Goal: Task Accomplishment & Management: Use online tool/utility

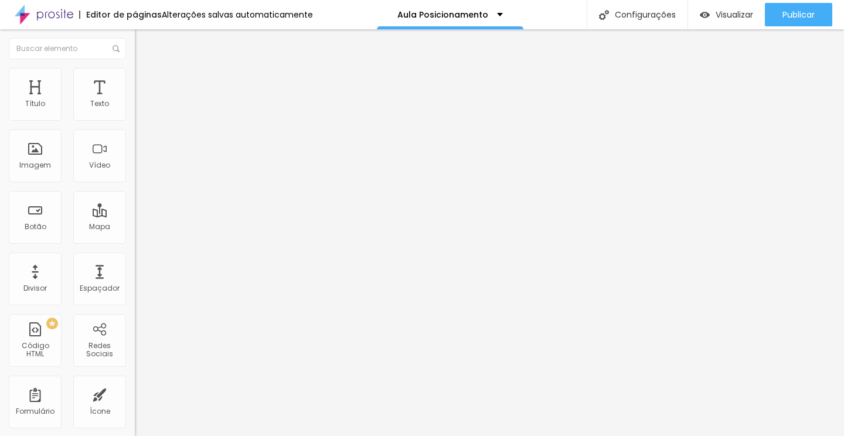
click at [141, 108] on icon "button" at bounding box center [143, 105] width 5 height 5
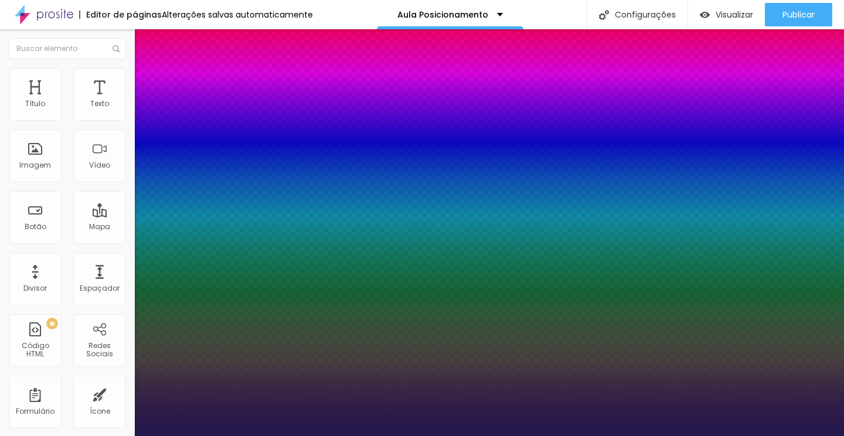
type input "1"
type input "20"
type input "1"
type input "22"
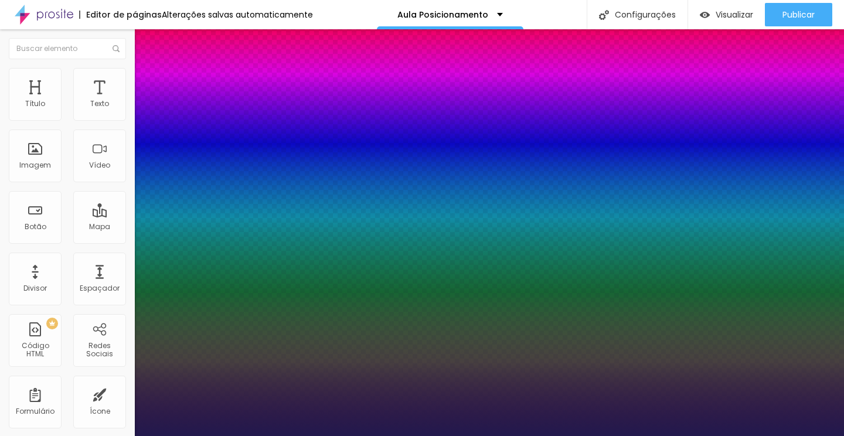
type input "22"
type input "1"
type input "24"
type input "1"
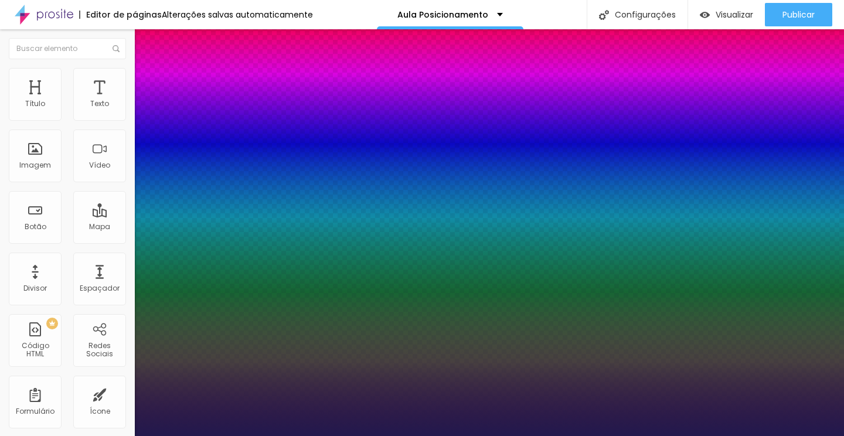
type input "26"
type input "1"
type input "28"
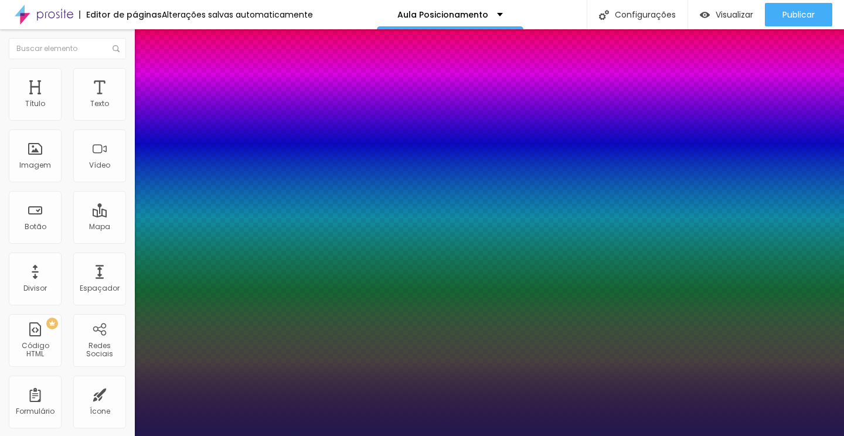
type input "1"
type input "29"
type input "1"
type input "31"
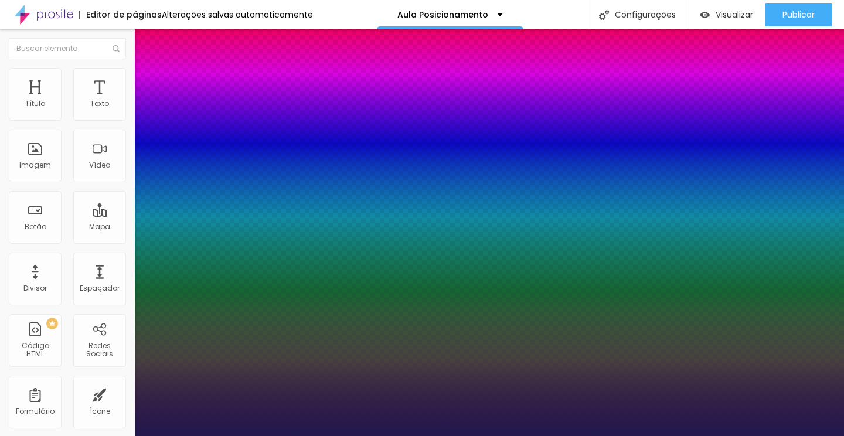
type input "31"
type input "1"
type input "33"
type input "1"
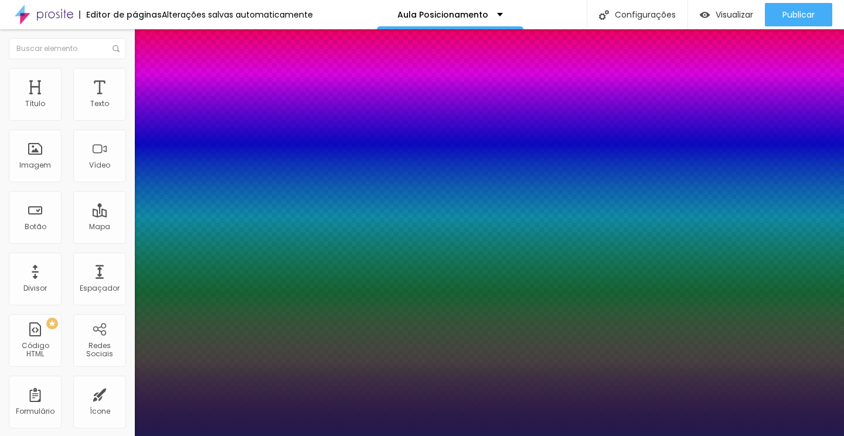
type input "34"
type input "1"
type input "35"
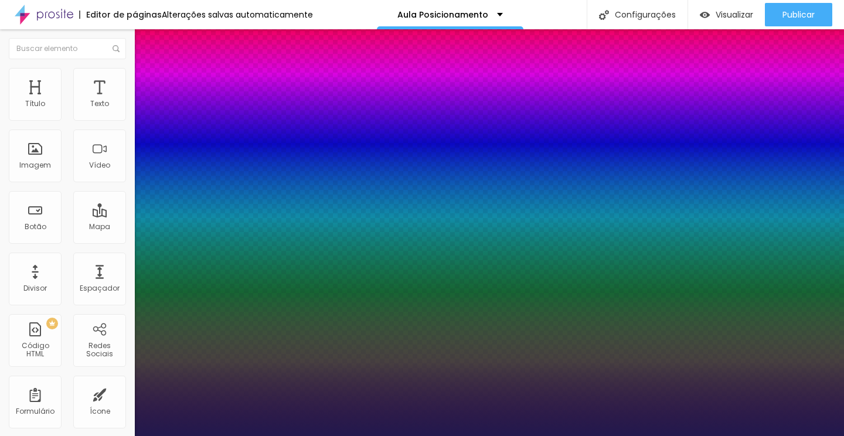
type input "1"
type input "37"
type input "1"
type input "38"
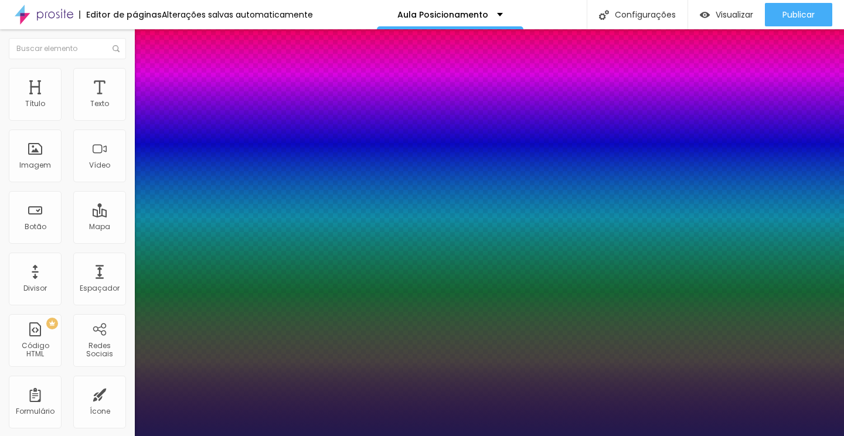
type input "38"
type input "1"
type input "39"
type input "1"
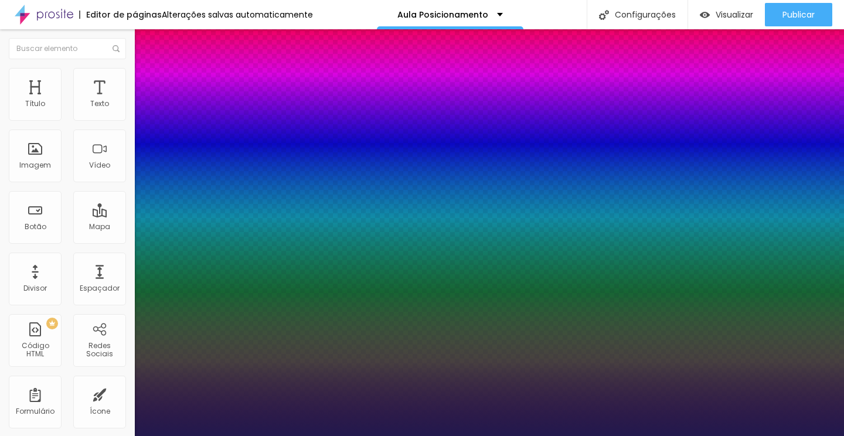
type input "40"
type input "1"
type input "41"
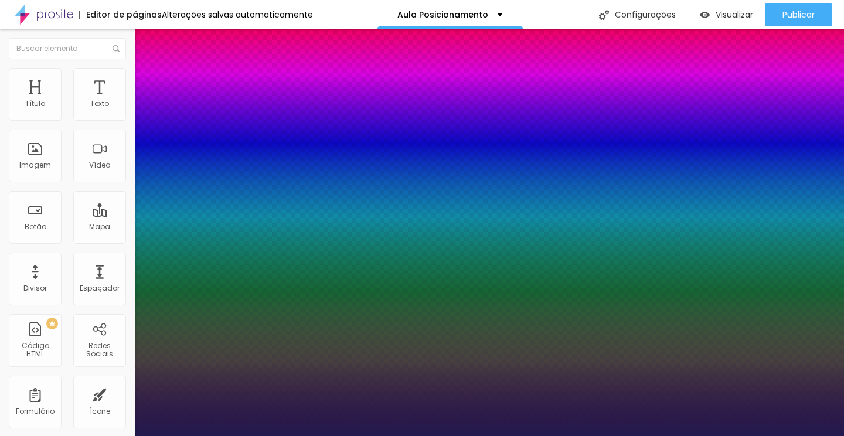
type input "1"
type input "42"
type input "1"
type input "43"
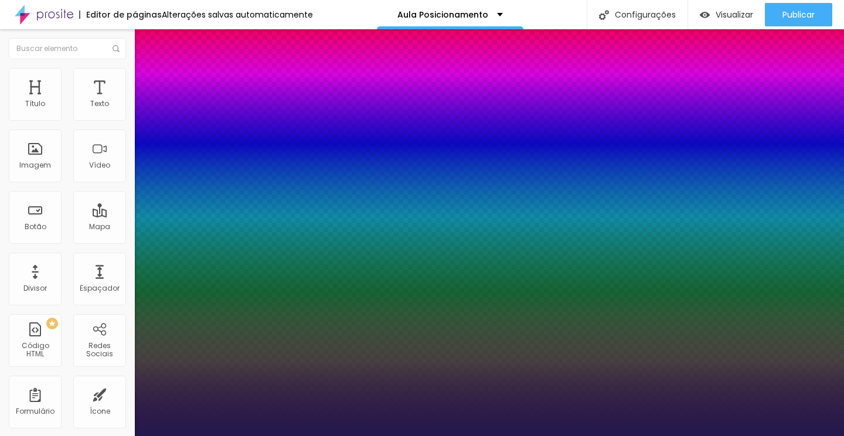
type input "43"
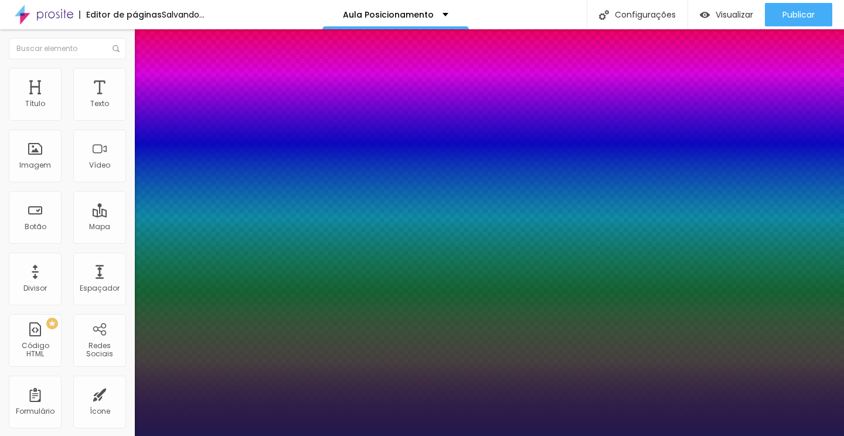
type input "1"
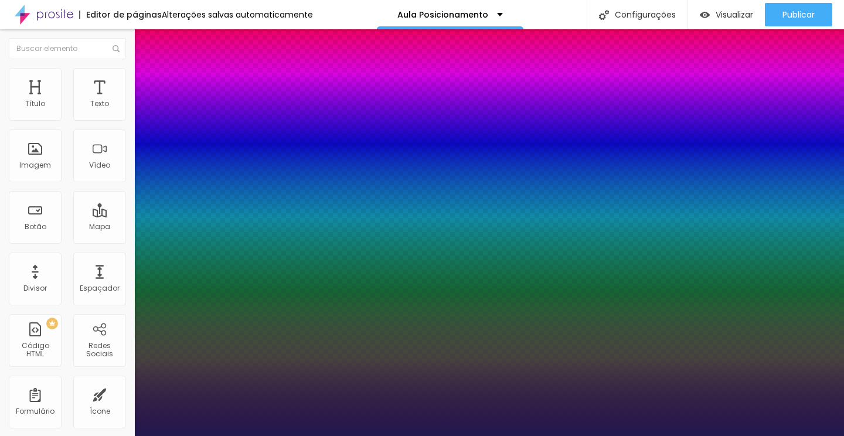
type input "42"
type input "1"
type input "41"
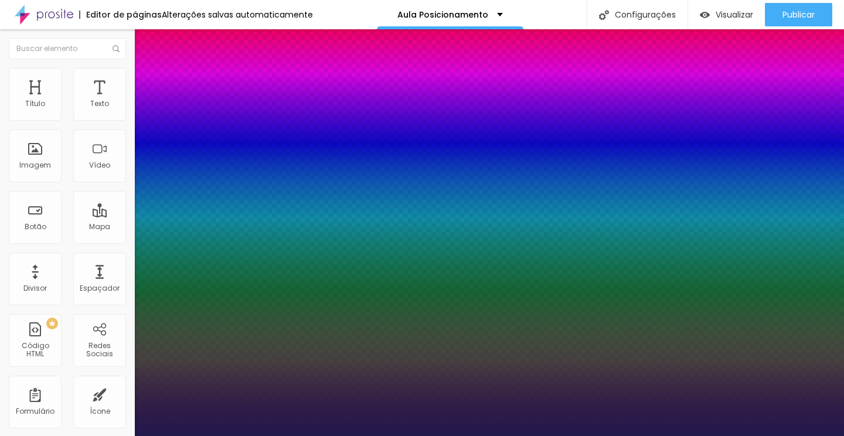
type input "1"
type input "40"
type input "1"
type input "39"
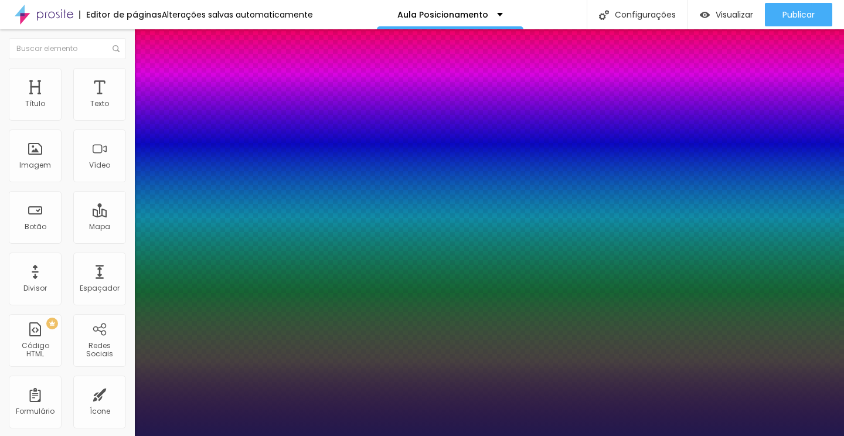
type input "39"
type input "1"
type input "38"
type input "1"
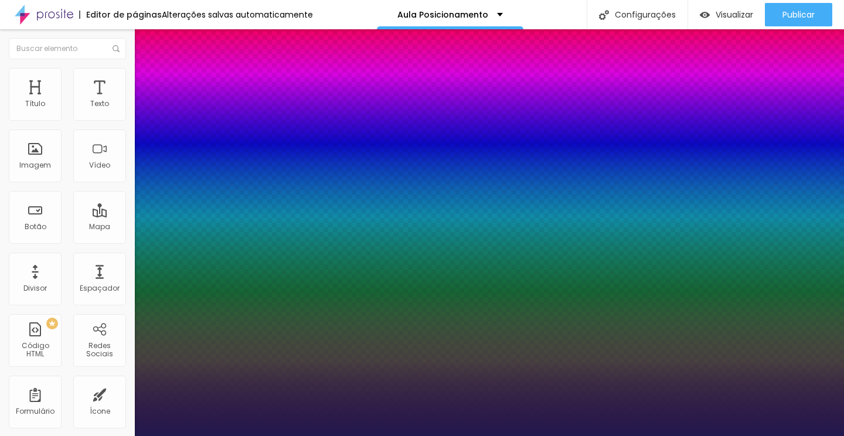
type input "37"
type input "1"
type input "36"
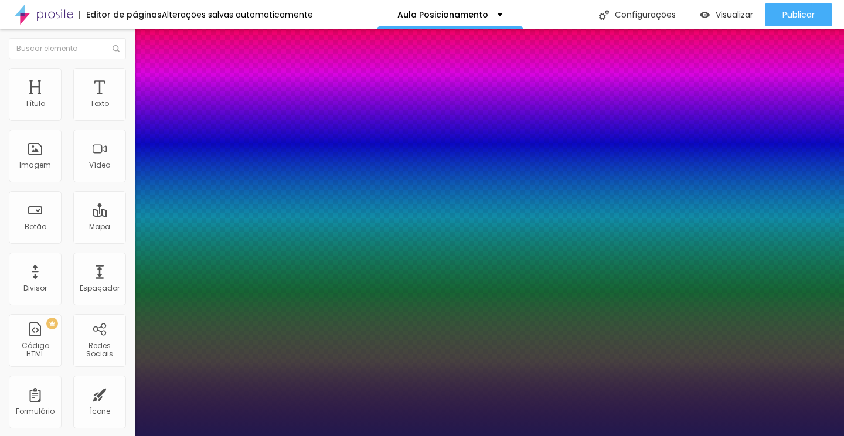
type input "1"
type input "35"
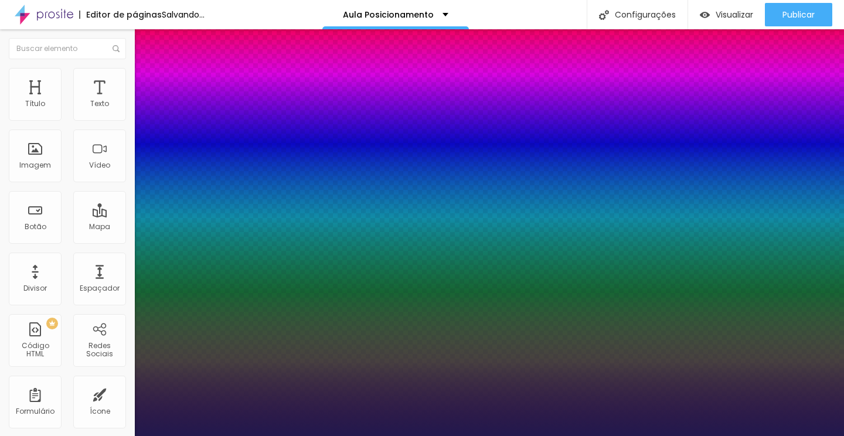
type input "1"
drag, startPoint x: 159, startPoint y: 201, endPoint x: 176, endPoint y: 197, distance: 16.8
type input "35"
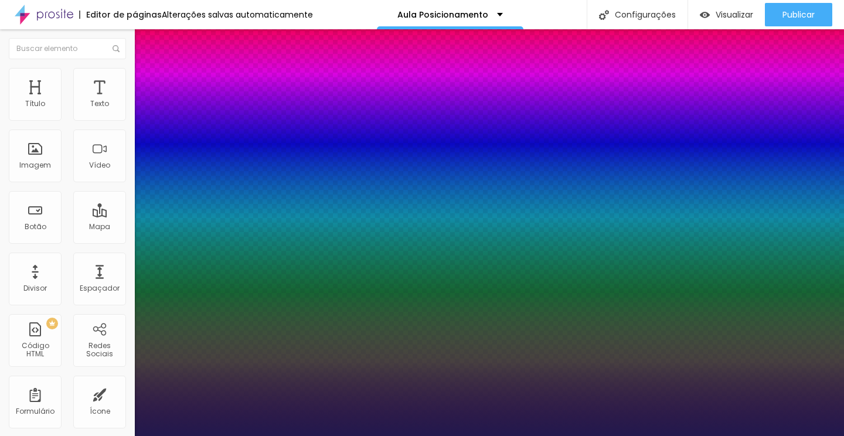
click at [435, 435] on div at bounding box center [422, 436] width 844 height 0
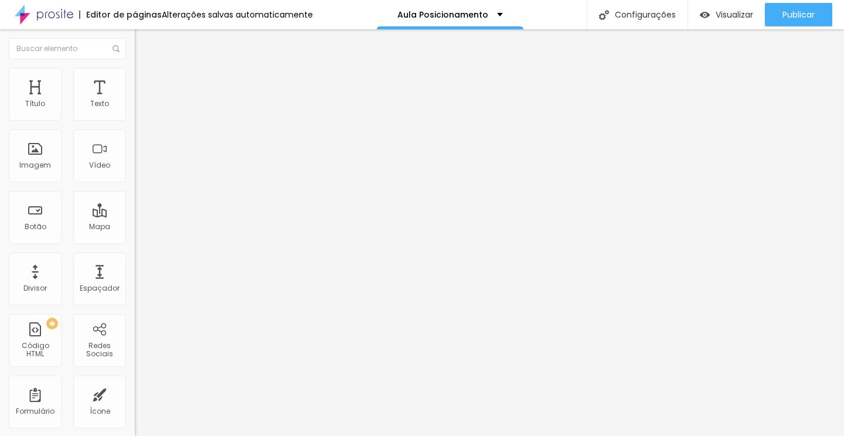
click at [144, 38] on div "Editar Coluna" at bounding box center [180, 42] width 73 height 9
click at [139, 109] on icon "button" at bounding box center [142, 105] width 7 height 7
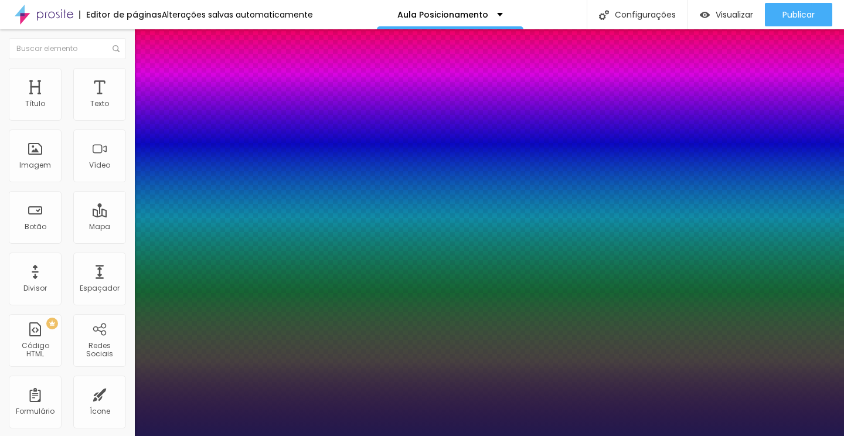
type input "1"
select select "Lora"
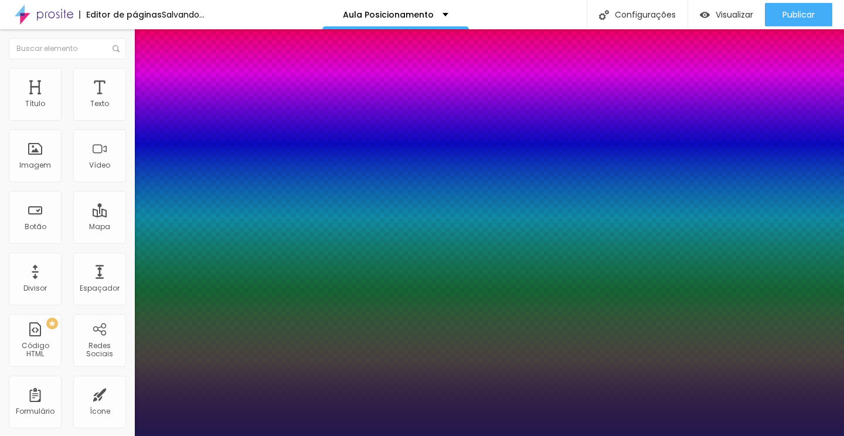
type input "1"
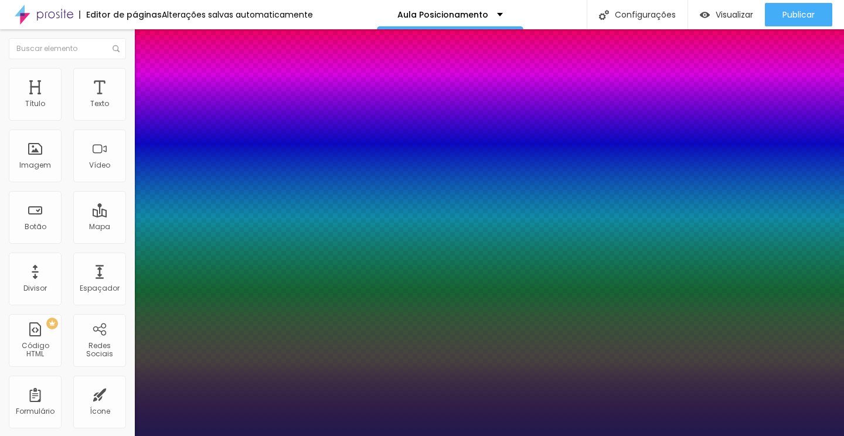
type input "15"
type input "1"
type input "16"
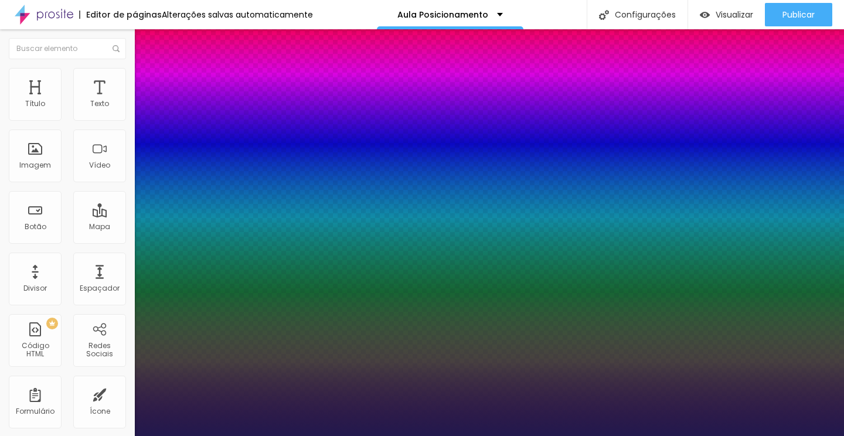
type input "1"
type input "17"
type input "1"
type input "18"
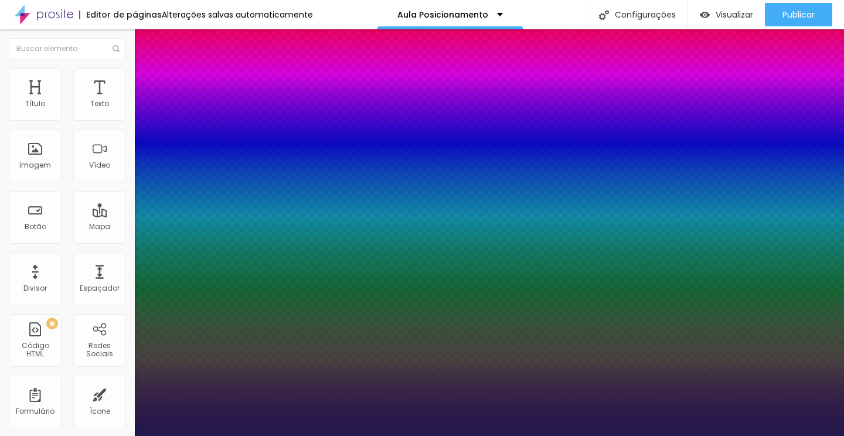
type input "18"
type input "1"
type input "19"
type input "1"
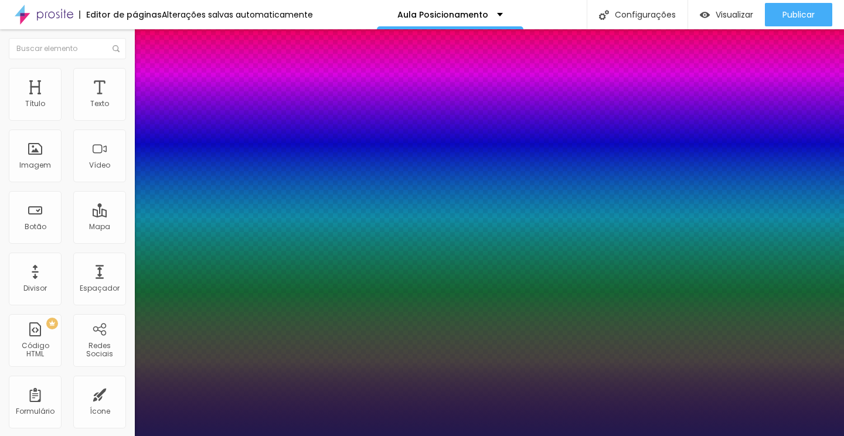
type input "20"
type input "1"
type input "20"
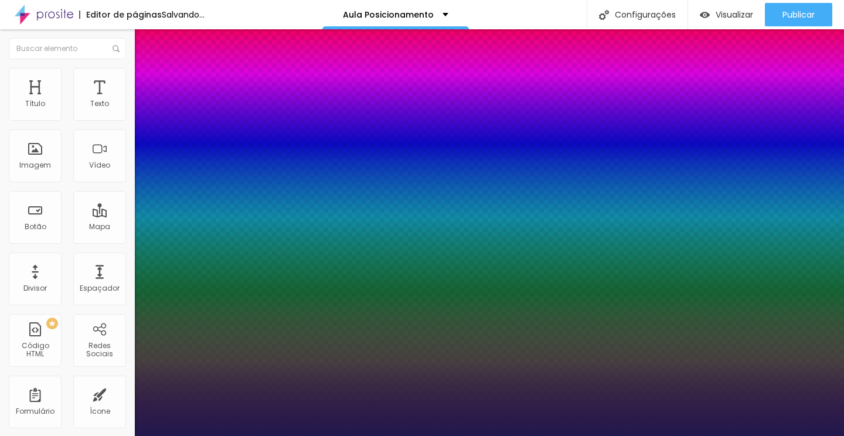
type input "1"
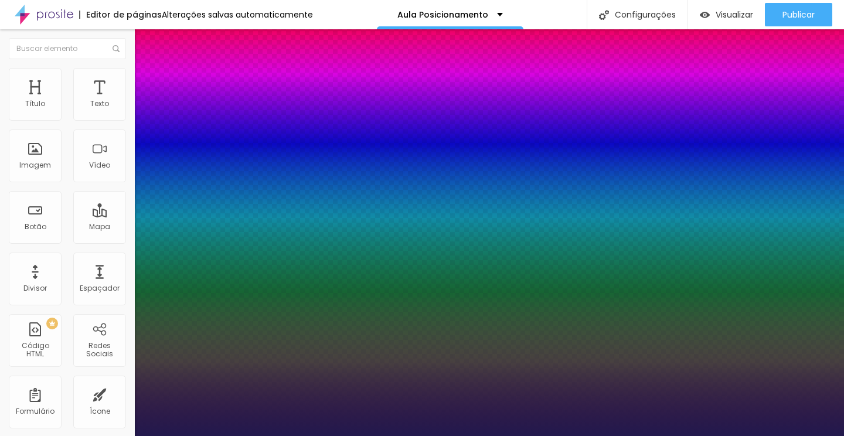
click at [371, 435] on div at bounding box center [422, 436] width 844 height 0
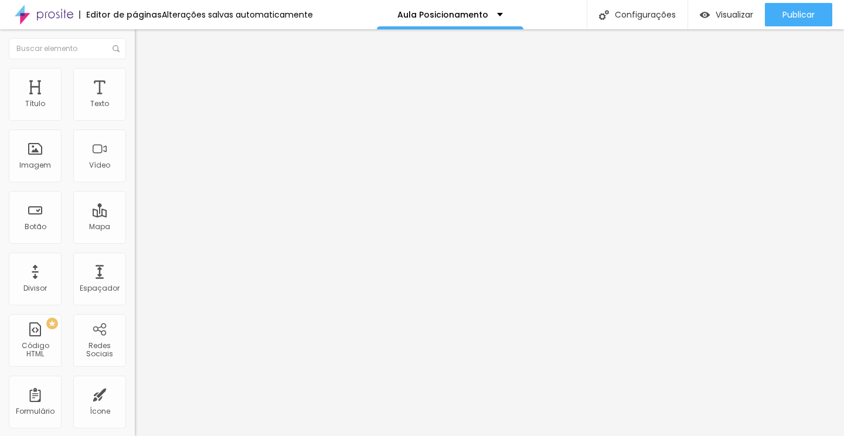
click at [139, 109] on icon "button" at bounding box center [142, 105] width 7 height 7
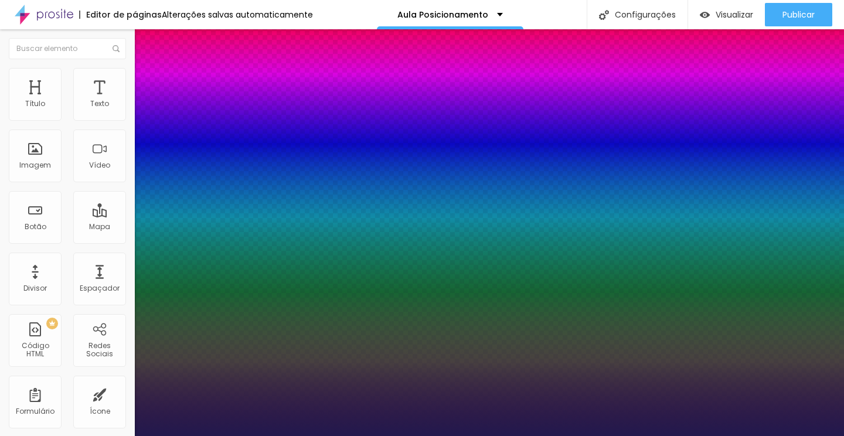
type input "1"
type input "20"
type input "1"
type input "19"
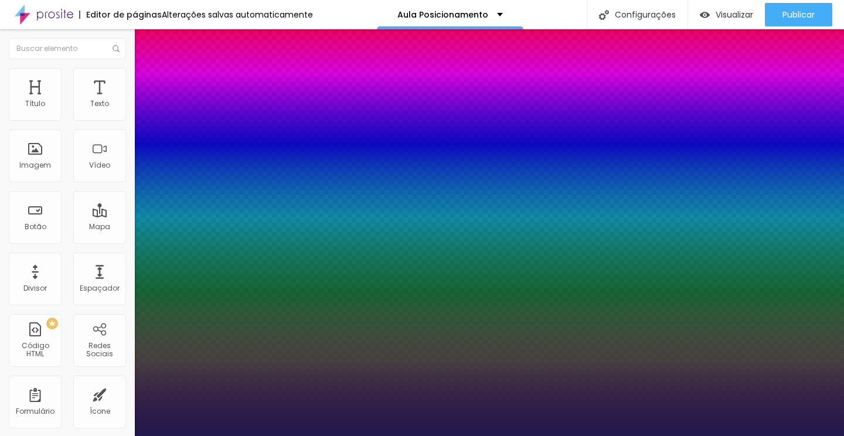
type input "19"
type input "1"
type input "20"
type input "1"
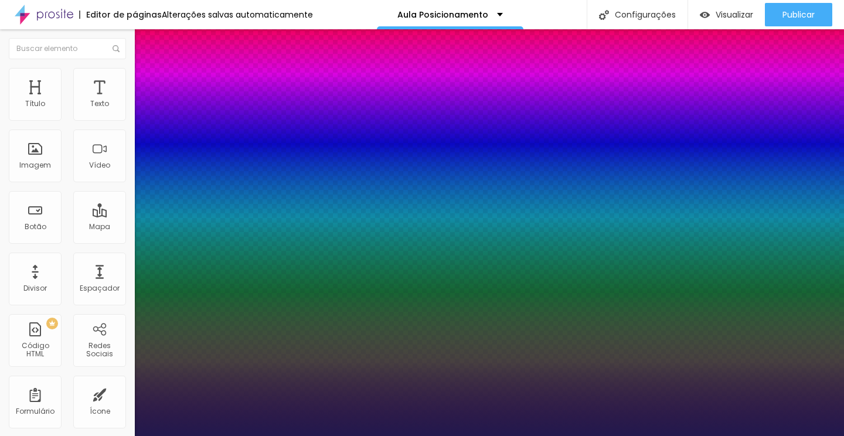
type input "19"
type input "1"
type input "20"
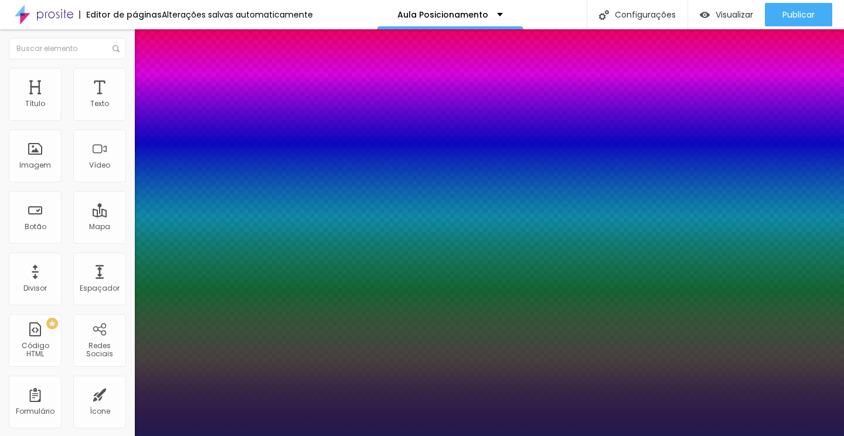
type input "20"
type input "1"
type input "20"
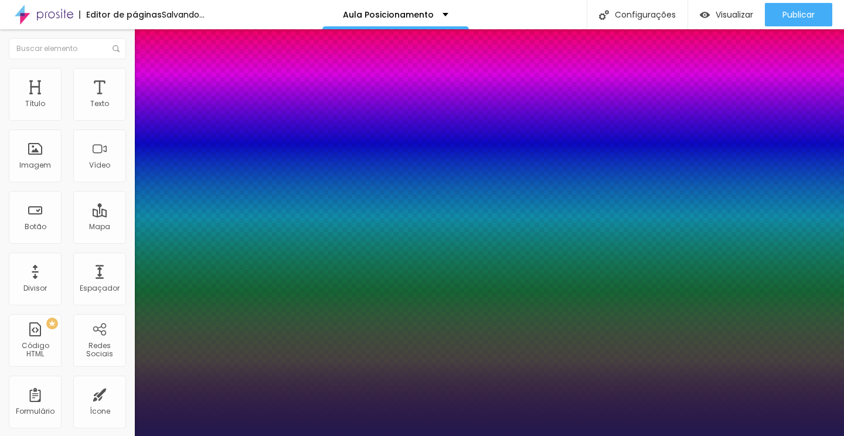
type input "1"
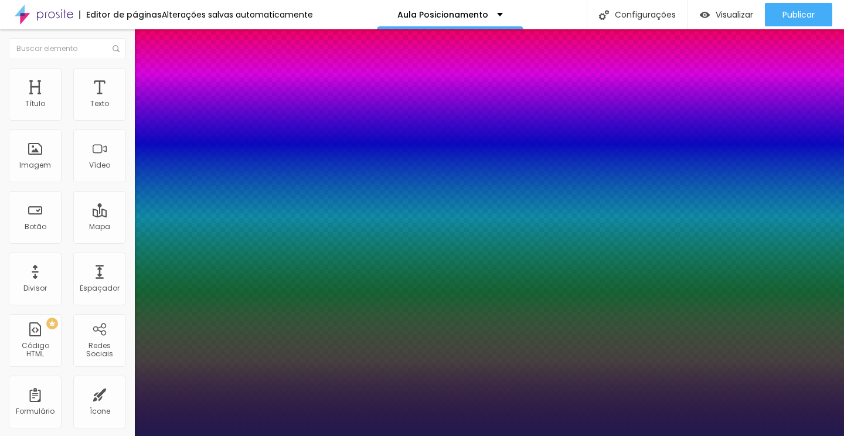
select select "Lora"
type input "1"
click at [370, 435] on div at bounding box center [422, 436] width 844 height 0
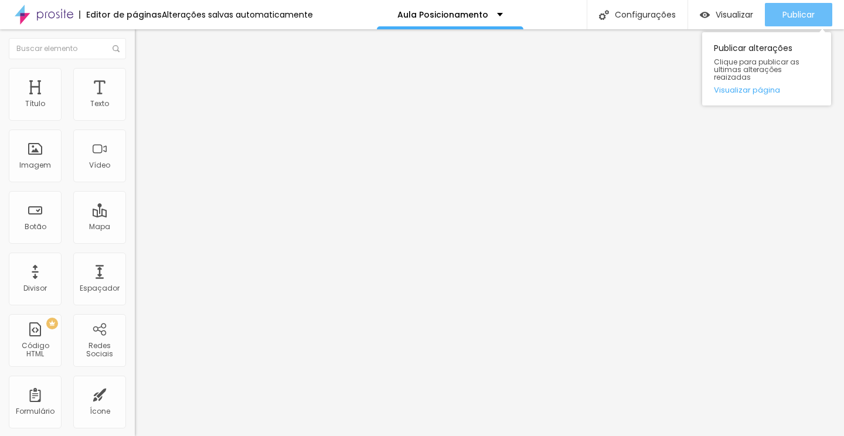
click at [793, 18] on span "Publicar" at bounding box center [798, 14] width 32 height 9
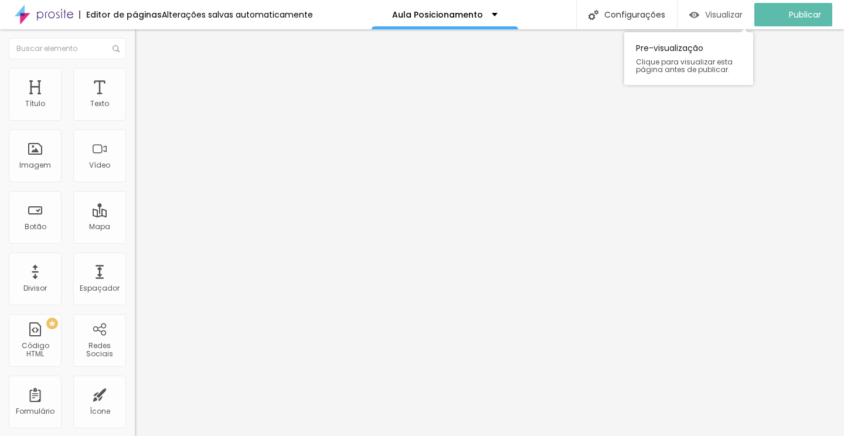
click at [735, 17] on span "Visualizar" at bounding box center [723, 14] width 37 height 9
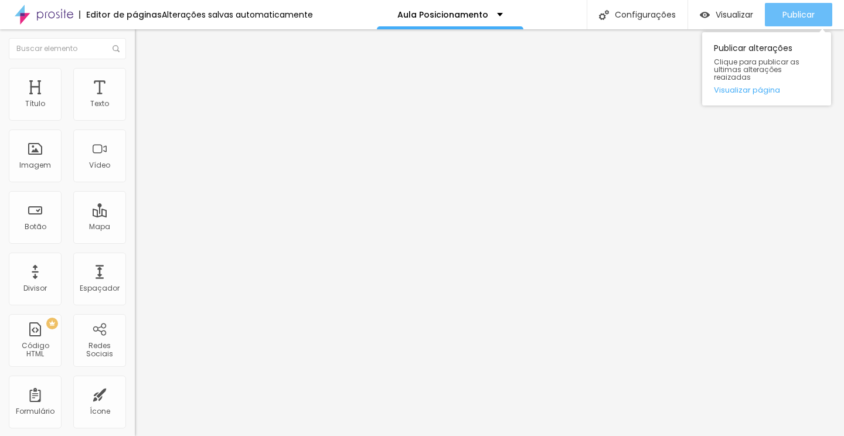
click at [786, 19] on span "Publicar" at bounding box center [798, 14] width 32 height 9
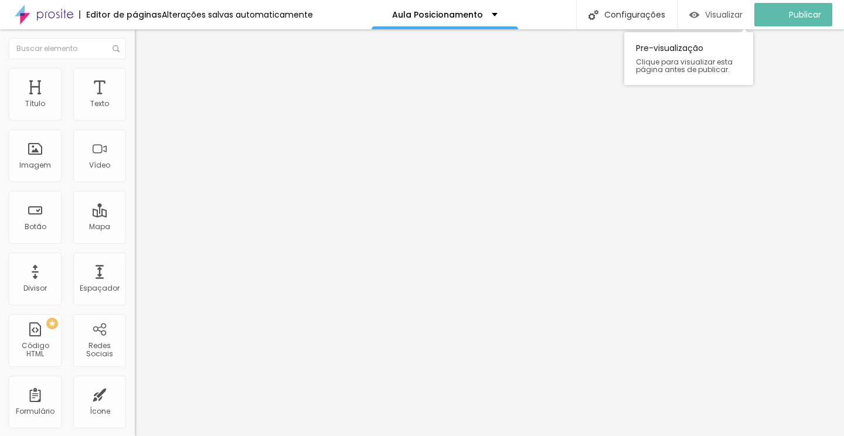
click at [742, 18] on span "Visualizar" at bounding box center [723, 14] width 37 height 9
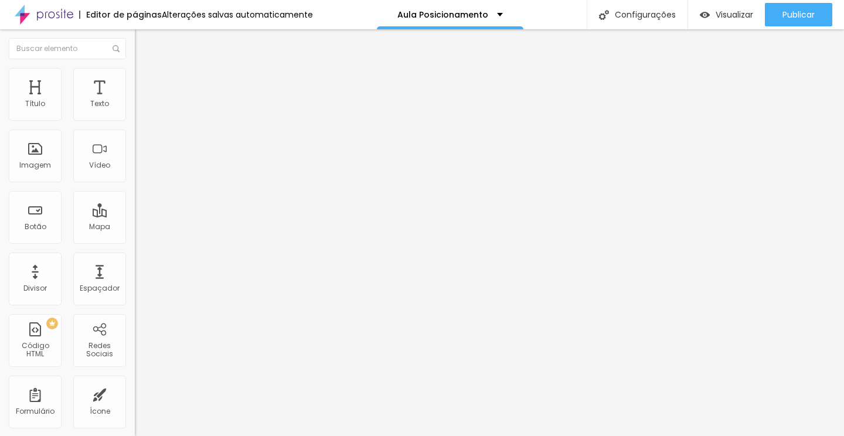
click at [135, 84] on ul "Conteúdo Estilo Avançado" at bounding box center [202, 73] width 135 height 35
click at [145, 81] on span "Estilo" at bounding box center [154, 76] width 18 height 10
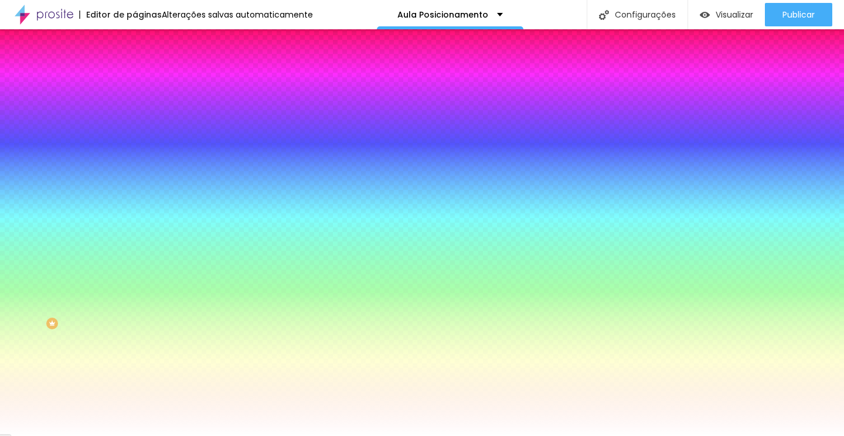
click at [135, 159] on div at bounding box center [202, 159] width 135 height 0
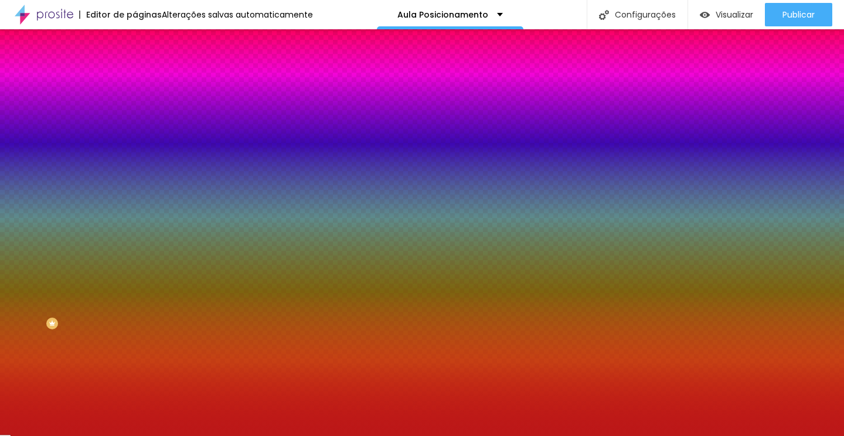
click at [85, 251] on div at bounding box center [422, 218] width 844 height 436
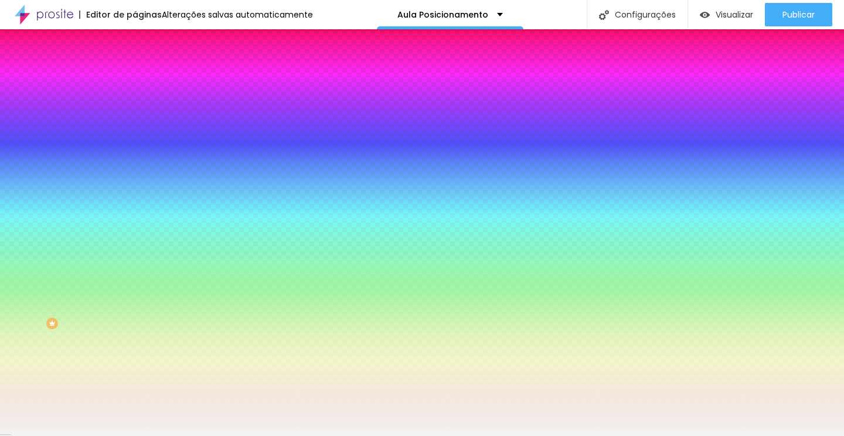
type input "#F3F3F3"
drag, startPoint x: 42, startPoint y: 250, endPoint x: 12, endPoint y: 231, distance: 35.3
click at [135, 231] on div "Imagem de fundo Adicionar imagem Efeito da Imagem Nenhum Nenhum Parallax Cor de…" at bounding box center [202, 167] width 135 height 152
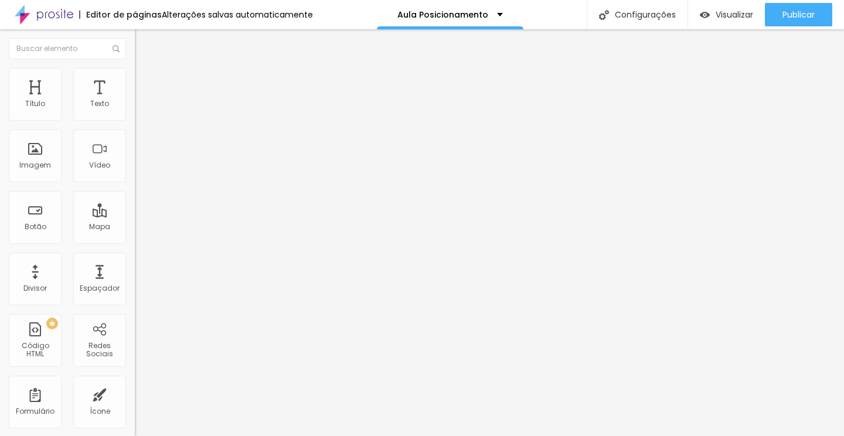
click at [130, 62] on div at bounding box center [67, 48] width 135 height 39
click at [135, 80] on li "Estilo" at bounding box center [202, 74] width 135 height 12
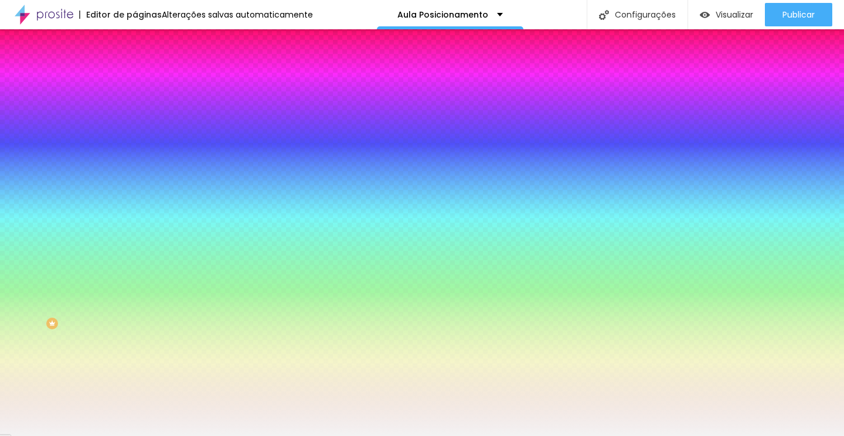
click at [135, 171] on div "Voltar ao padrão #F3F3F3" at bounding box center [202, 158] width 135 height 25
click at [135, 159] on div at bounding box center [202, 159] width 135 height 0
click at [107, 287] on div at bounding box center [422, 218] width 844 height 436
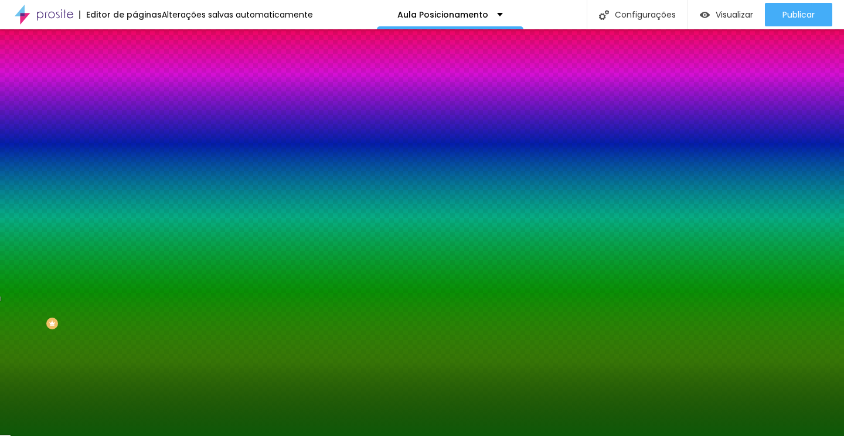
click at [88, 285] on div at bounding box center [422, 218] width 844 height 436
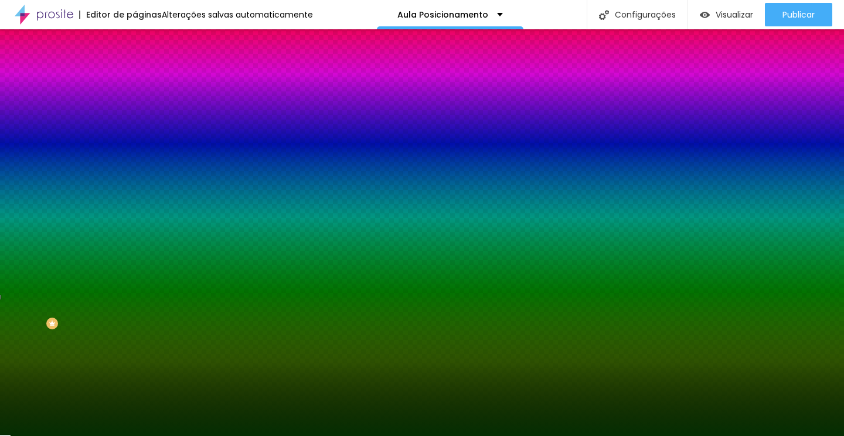
drag, startPoint x: 88, startPoint y: 285, endPoint x: 92, endPoint y: 299, distance: 15.2
click at [806, 356] on div at bounding box center [807, 357] width 2 height 2
click at [135, 171] on div at bounding box center [202, 171] width 135 height 0
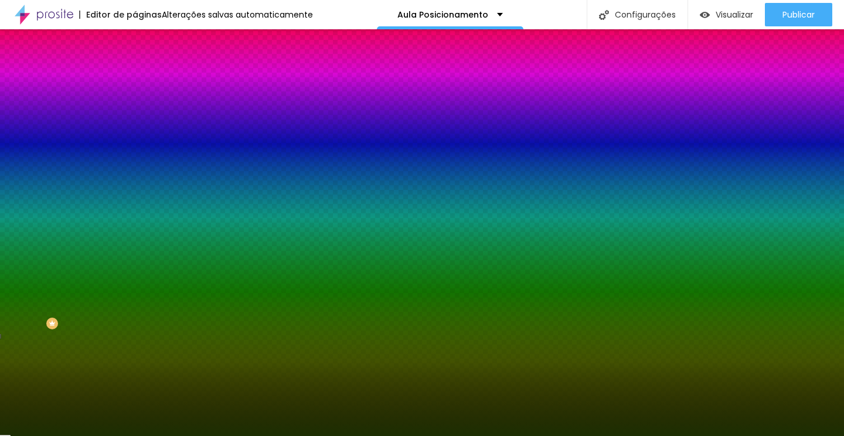
click at [1, 334] on div at bounding box center [0, 336] width 2 height 5
click at [121, 288] on div at bounding box center [422, 218] width 844 height 436
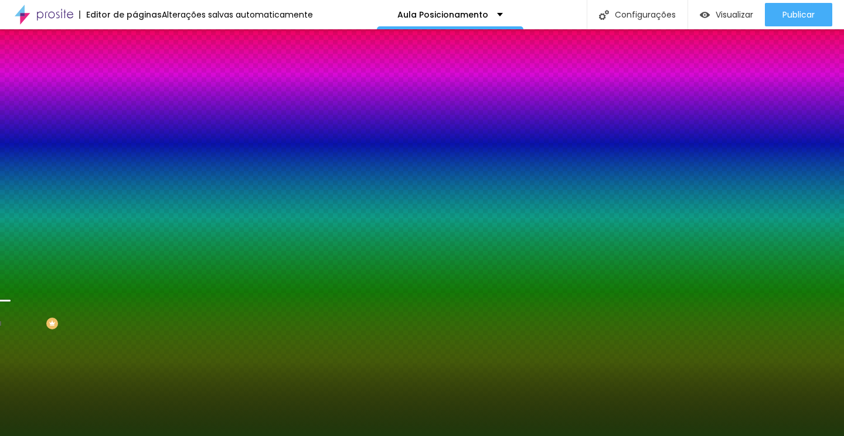
type input "#1D370C"
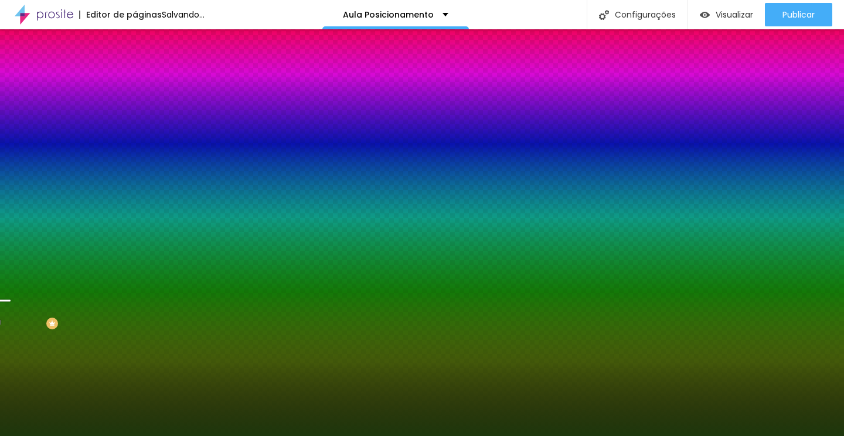
drag, startPoint x: 93, startPoint y: 297, endPoint x: 79, endPoint y: 296, distance: 14.1
click at [79, 296] on div at bounding box center [422, 218] width 844 height 436
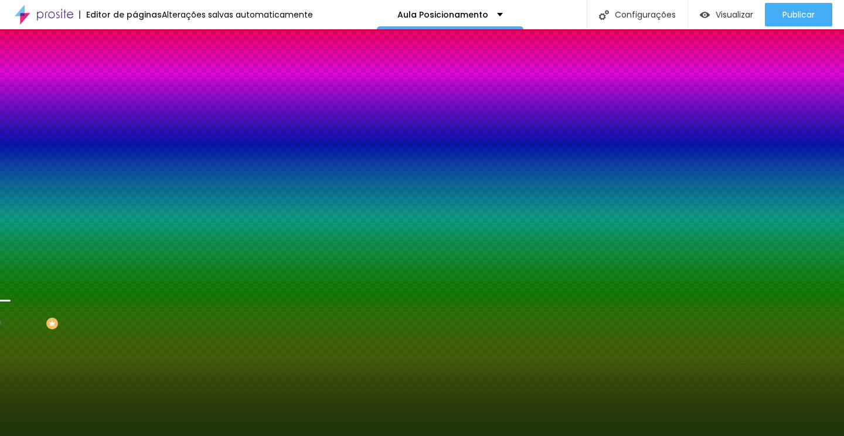
click at [135, 139] on div "Efeito da Imagem Nenhum Nenhum Parallax" at bounding box center [202, 123] width 135 height 32
click at [135, 122] on span "Nenhum" at bounding box center [150, 117] width 30 height 10
click at [135, 139] on div "Nenhum Parallax" at bounding box center [202, 130] width 135 height 18
click at [135, 122] on span "Nenhum" at bounding box center [150, 117] width 30 height 10
click at [145, 69] on span "Conteúdo" at bounding box center [163, 64] width 36 height 10
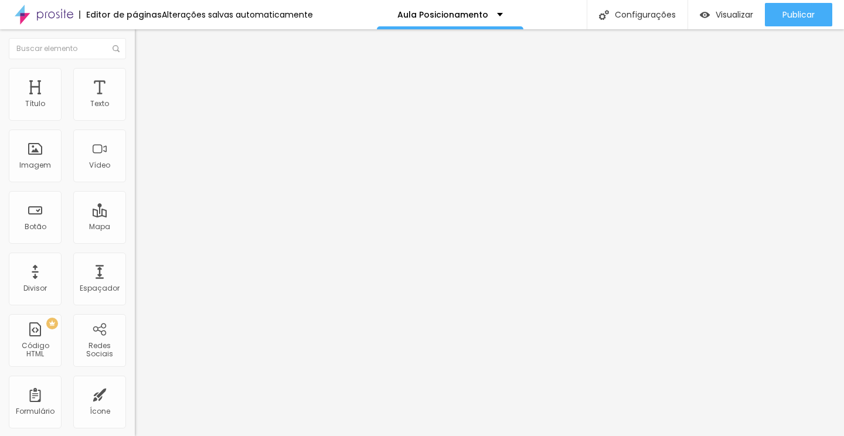
click at [135, 107] on span "Encaixotado" at bounding box center [158, 102] width 46 height 10
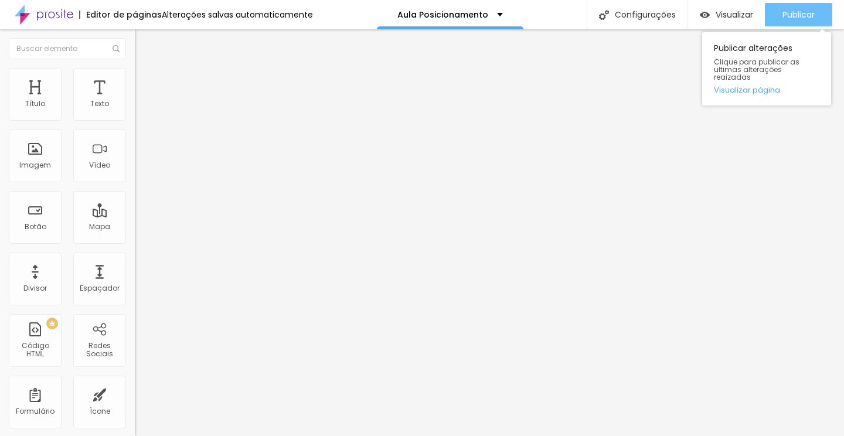
click at [794, 19] on span "Publicar" at bounding box center [798, 14] width 32 height 9
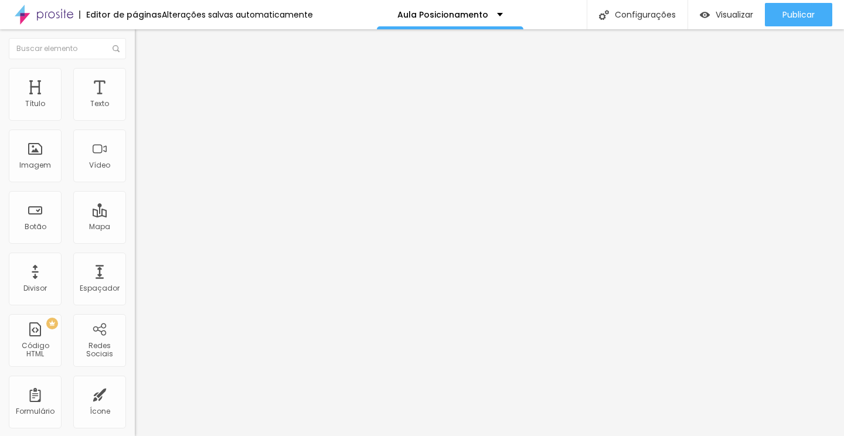
click at [145, 83] on span "Avançado" at bounding box center [164, 88] width 39 height 10
type input "0"
drag, startPoint x: 25, startPoint y: 137, endPoint x: 0, endPoint y: 142, distance: 25.6
type input "0"
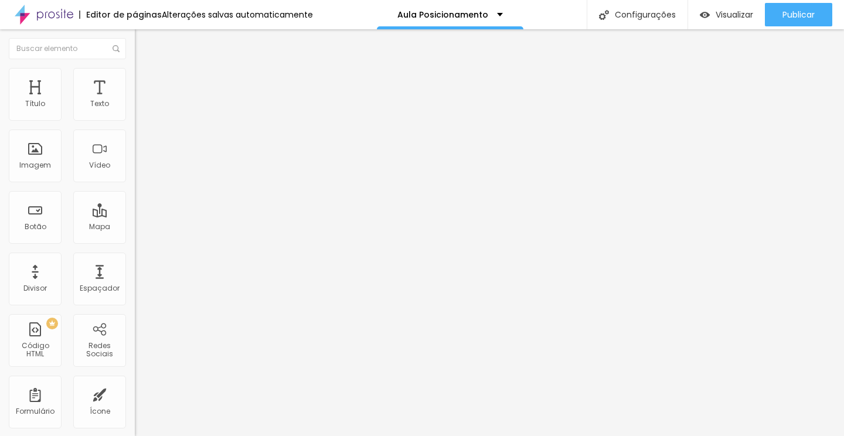
click at [135, 393] on input "range" at bounding box center [173, 397] width 76 height 9
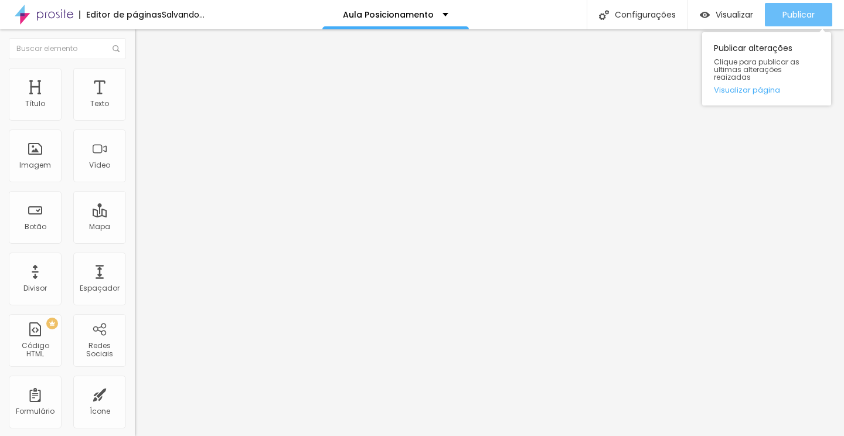
click at [770, 8] on button "Publicar" at bounding box center [798, 14] width 67 height 23
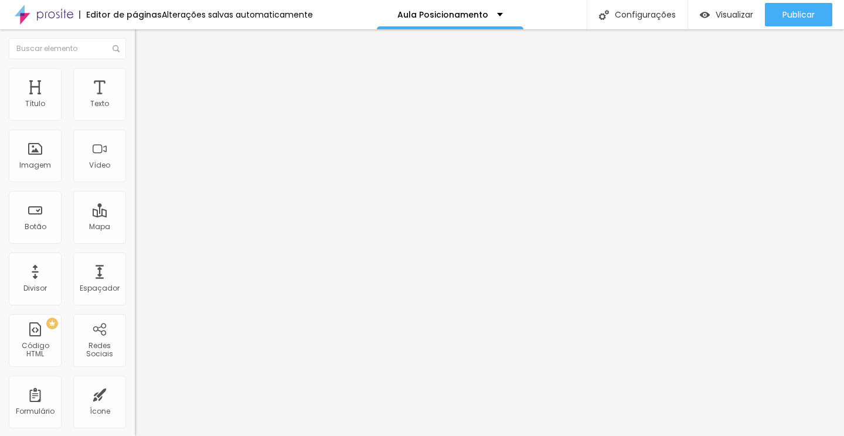
click at [145, 80] on span "Estilo" at bounding box center [154, 76] width 18 height 10
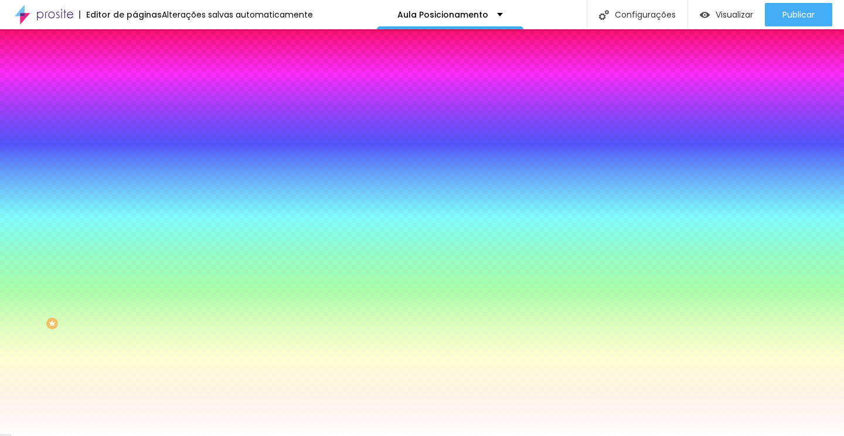
click at [135, 80] on li "Avançado" at bounding box center [202, 86] width 135 height 12
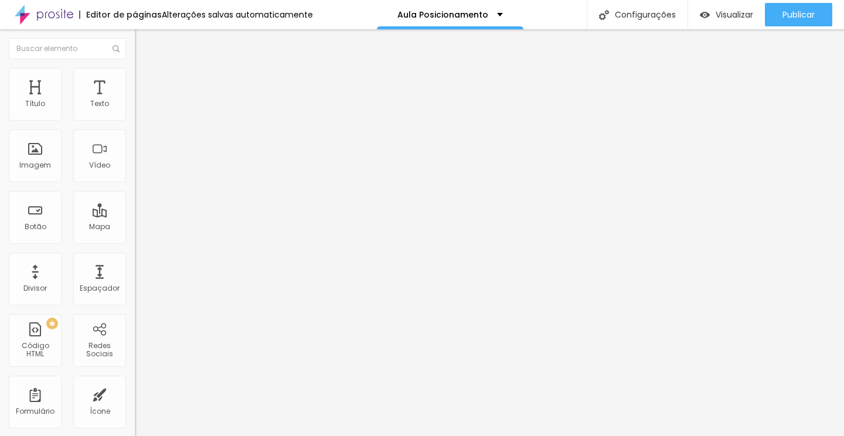
type input "13"
type input "14"
type input "16"
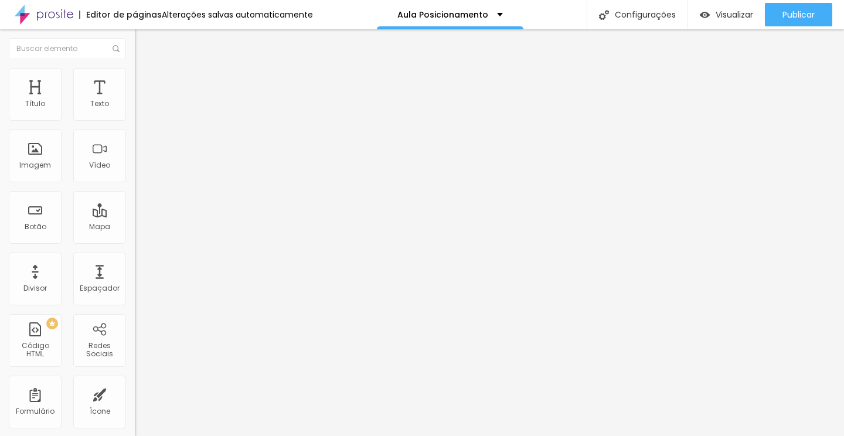
type input "16"
type input "17"
type input "18"
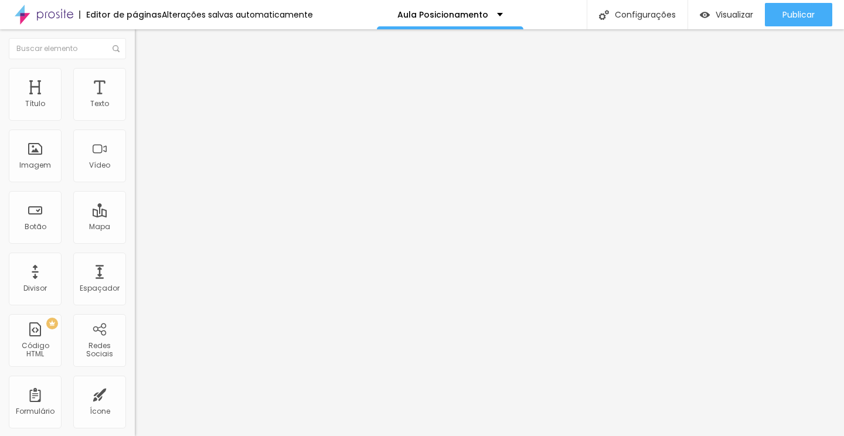
type input "19"
type input "20"
type input "21"
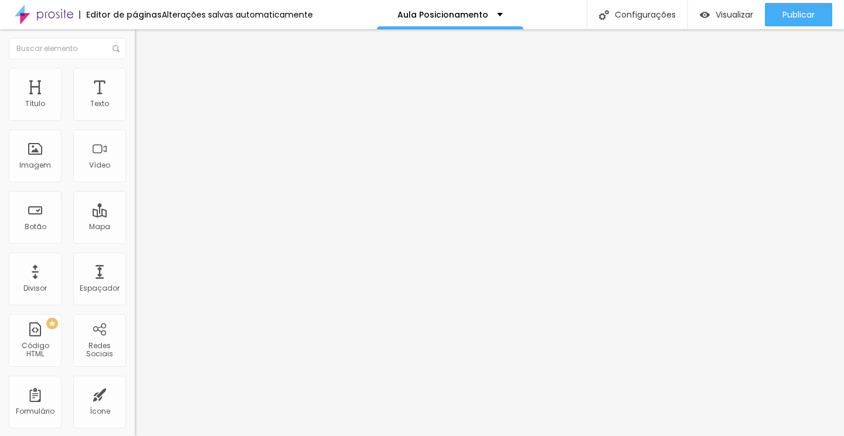
type input "21"
type input "22"
type input "23"
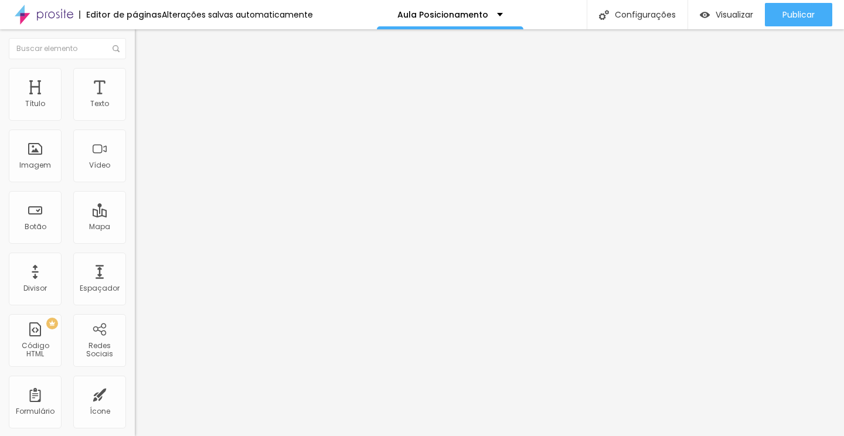
type input "24"
type input "25"
type input "26"
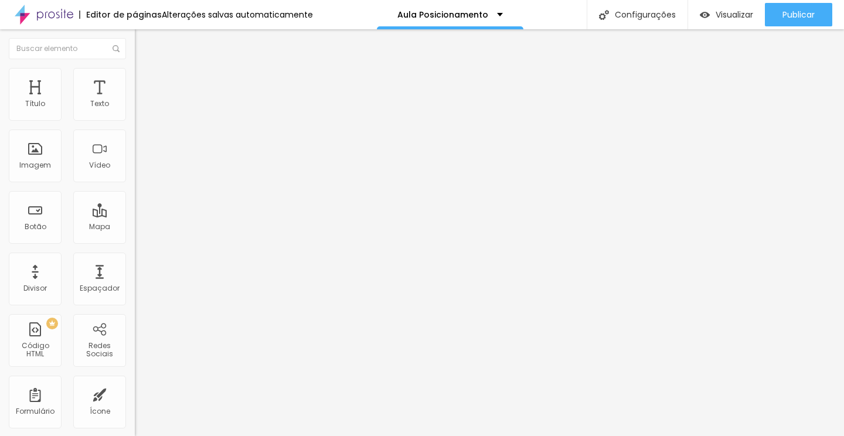
type input "26"
type input "27"
type input "28"
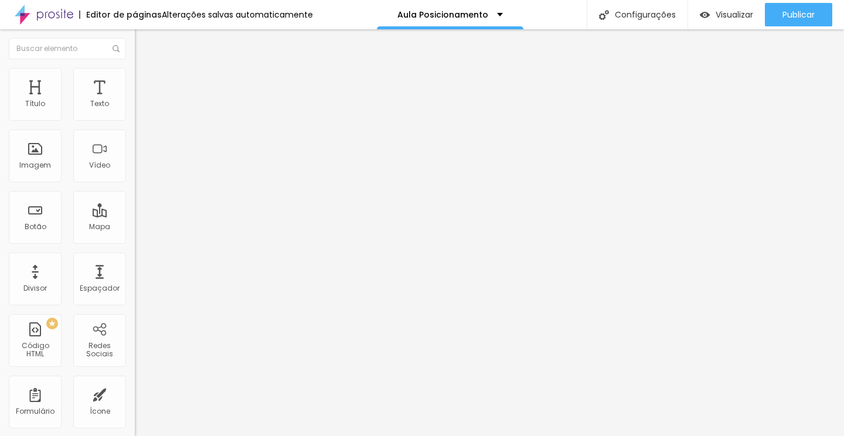
type input "29"
type input "30"
drag, startPoint x: 36, startPoint y: 117, endPoint x: 49, endPoint y: 117, distance: 12.3
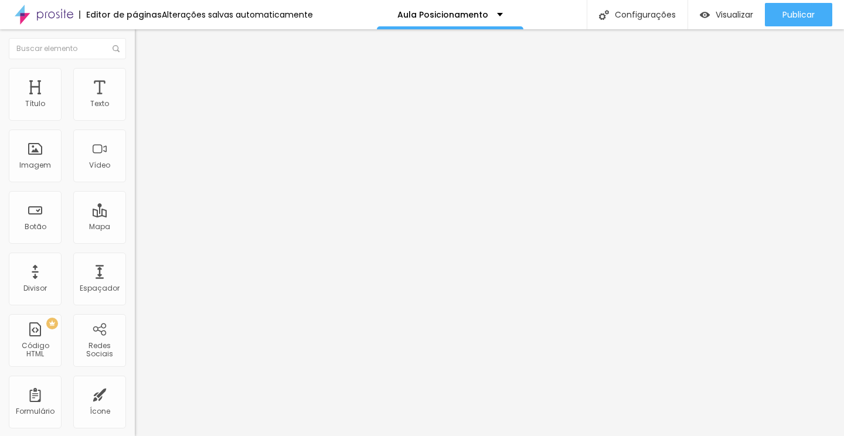
type input "30"
click at [135, 227] on input "range" at bounding box center [173, 231] width 76 height 9
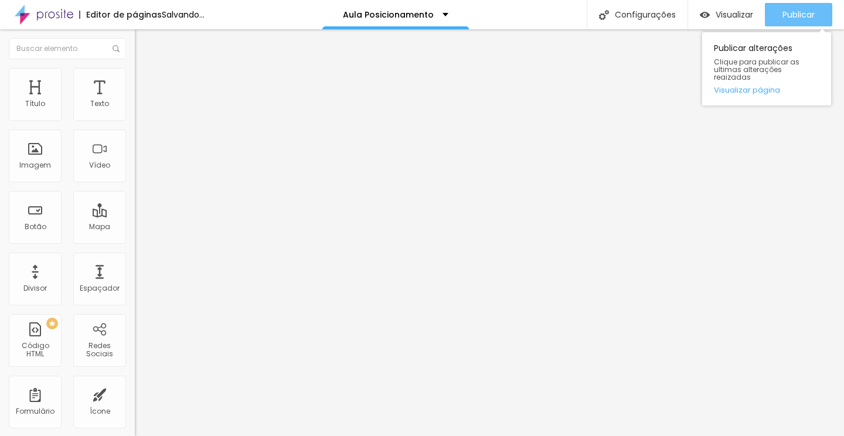
click at [806, 15] on span "Publicar" at bounding box center [798, 14] width 32 height 9
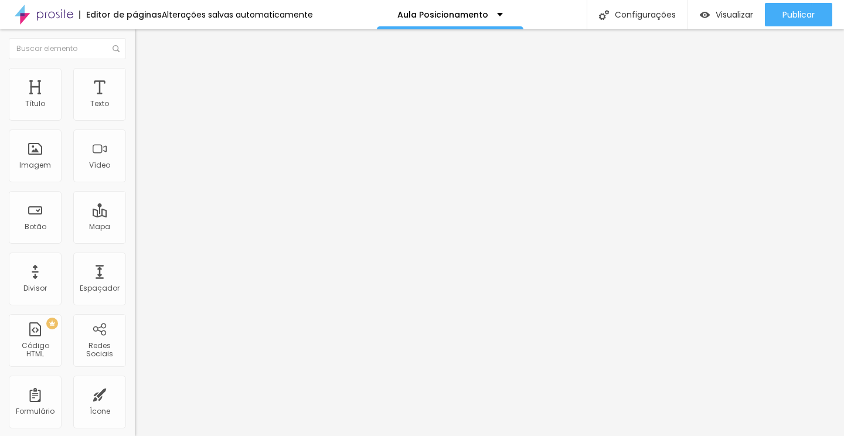
click at [145, 81] on span "Estilo" at bounding box center [154, 76] width 18 height 10
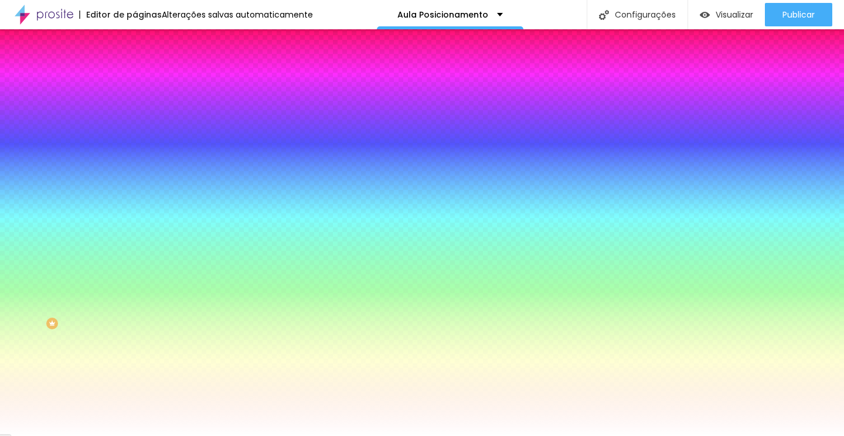
click at [145, 69] on span "Conteúdo" at bounding box center [163, 64] width 36 height 10
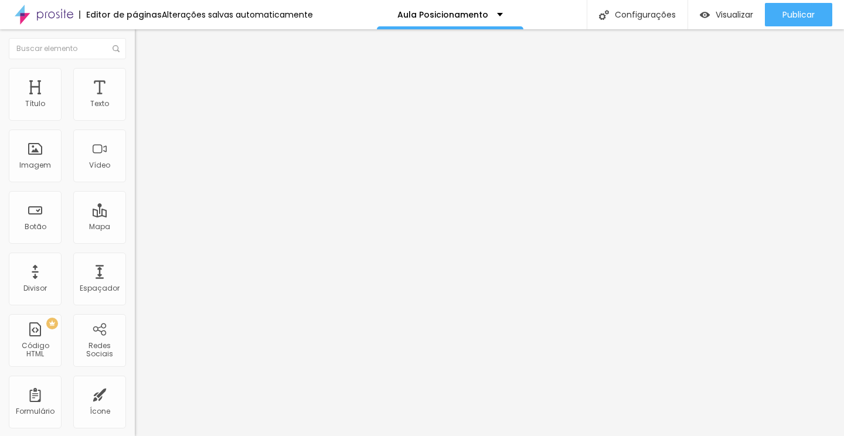
click at [135, 110] on input "Quero meu acesso AGORA!" at bounding box center [205, 104] width 141 height 12
type input "QUERO RECEBER A AULA!"
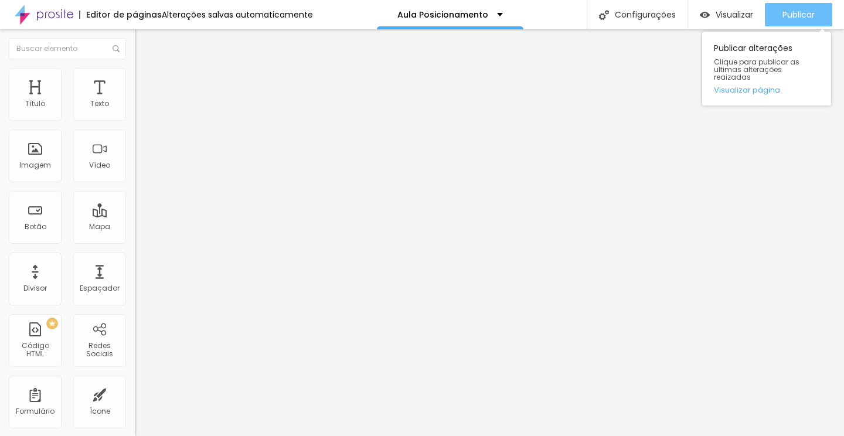
click at [806, 19] on span "Publicar" at bounding box center [798, 14] width 32 height 9
click at [805, 10] on span "Publicar" at bounding box center [798, 14] width 32 height 9
click at [794, 14] on span "Publicar" at bounding box center [798, 14] width 32 height 9
click at [813, 14] on span "Publicar" at bounding box center [798, 14] width 32 height 9
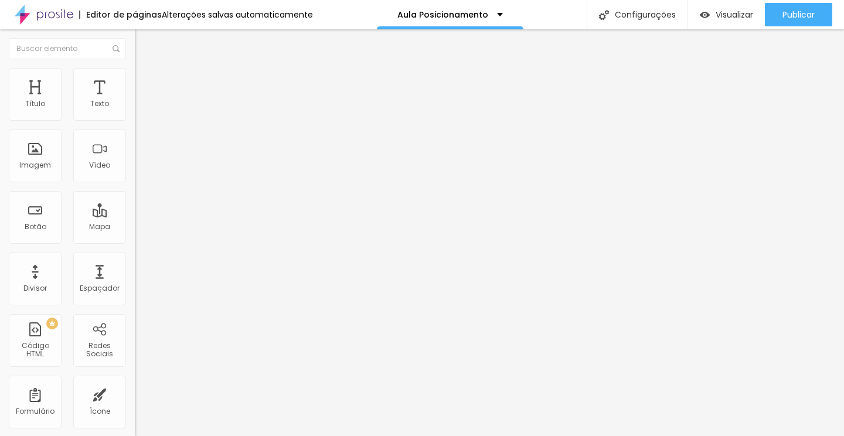
click at [135, 112] on div "Tipografia Voltar ao padrão" at bounding box center [202, 96] width 135 height 33
click at [135, 112] on button "button" at bounding box center [143, 106] width 16 height 12
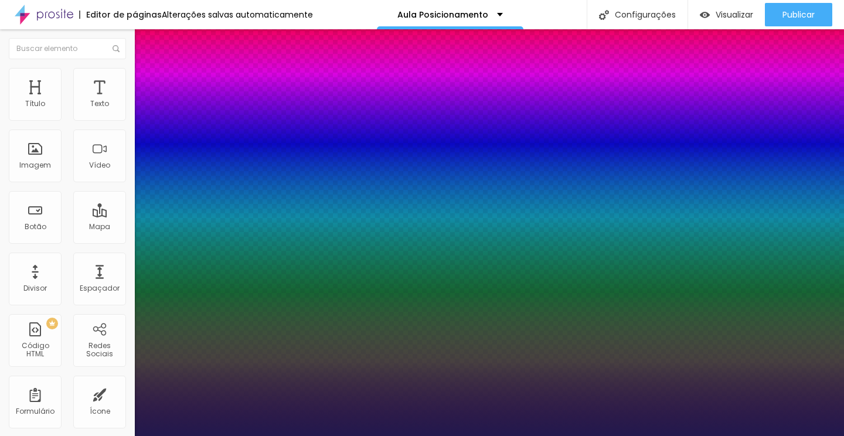
type input "1"
type input "32"
type input "1"
type input "31"
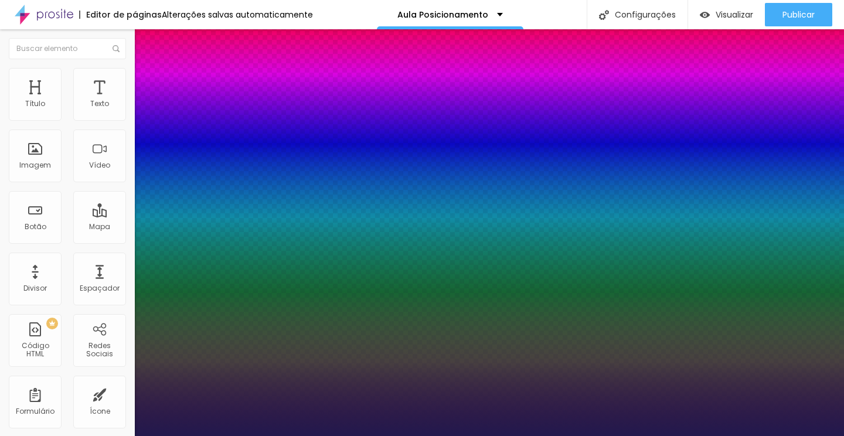
type input "31"
type input "1"
type input "30"
type input "1"
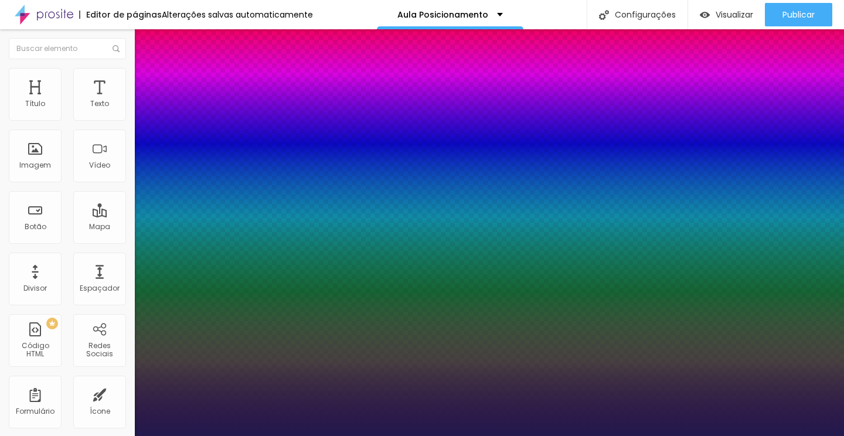
type input "29"
type input "1"
type input "28"
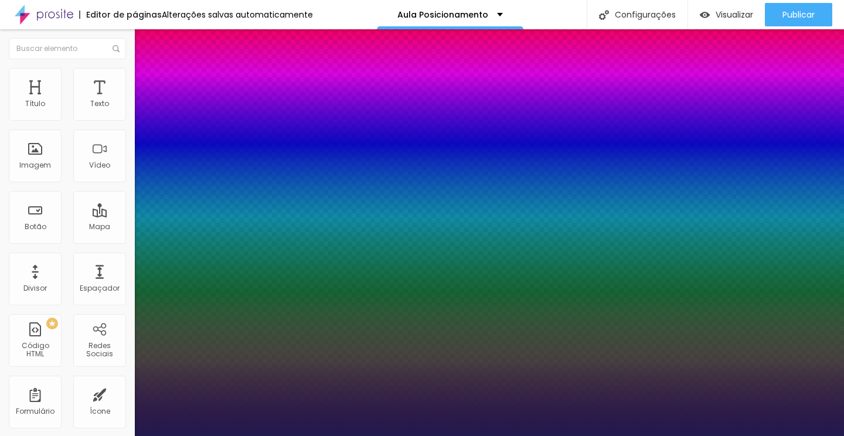
type input "1"
type input "28"
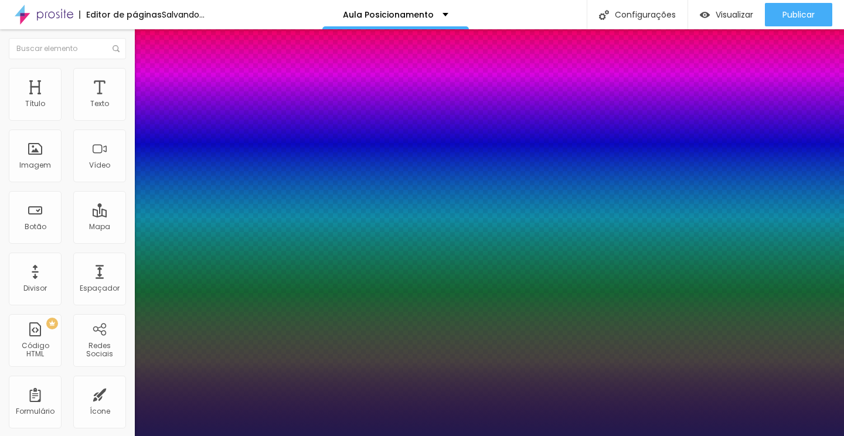
type input "1"
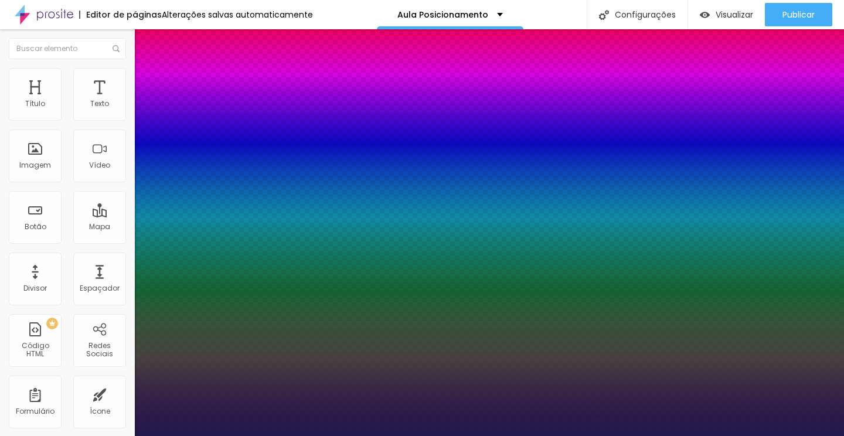
click at [820, 435] on div at bounding box center [422, 436] width 844 height 0
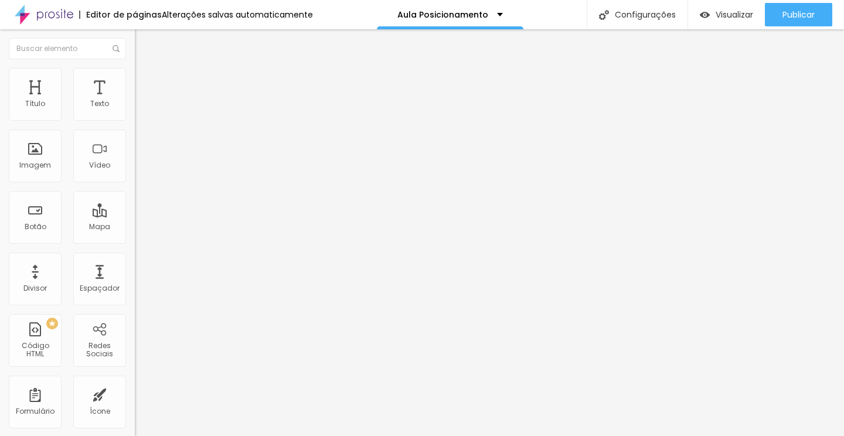
click at [820, 18] on button "Publicar" at bounding box center [798, 14] width 67 height 23
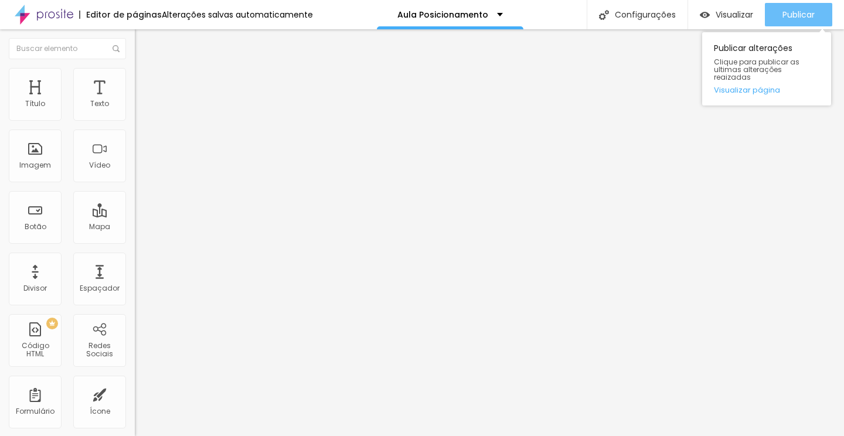
click at [785, 16] on span "Publicar" at bounding box center [798, 14] width 32 height 9
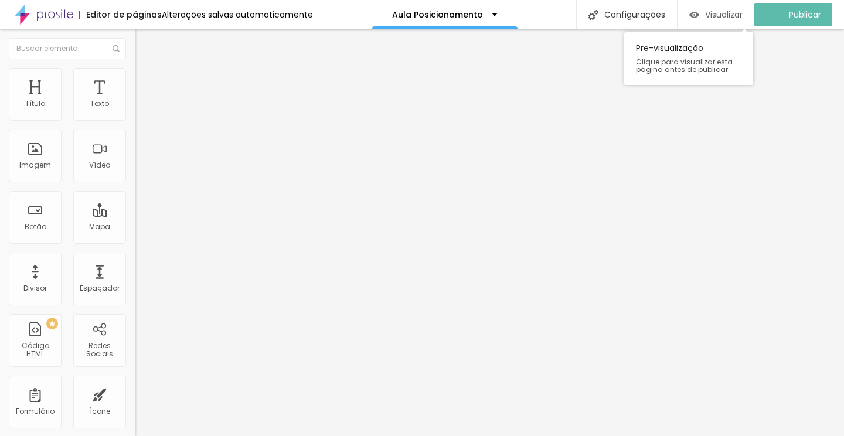
click at [741, 12] on span "Visualizar" at bounding box center [723, 14] width 37 height 9
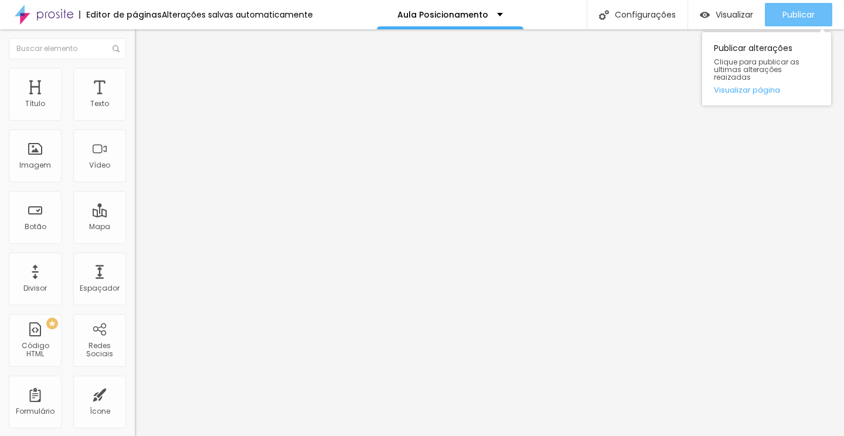
click at [803, 14] on span "Publicar" at bounding box center [798, 14] width 32 height 9
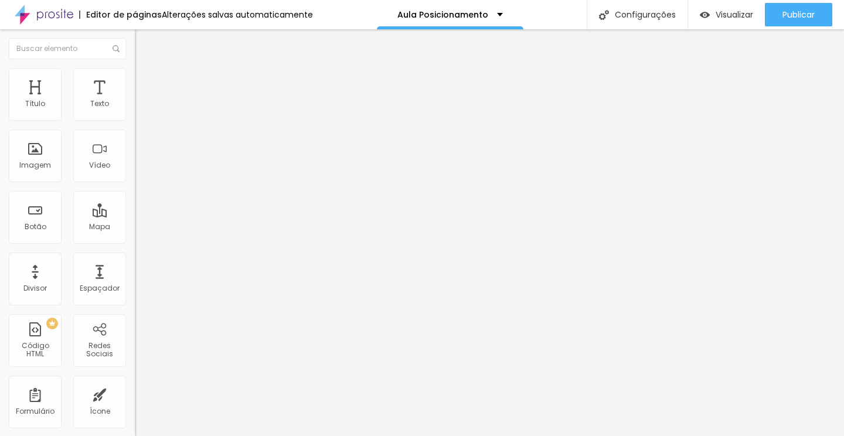
click at [135, 112] on button "button" at bounding box center [143, 106] width 16 height 12
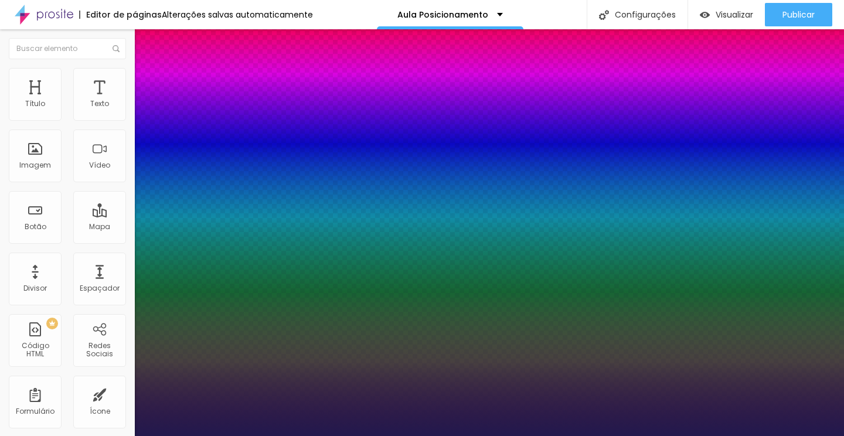
type input "1"
type input "21"
type input "1"
type input "23"
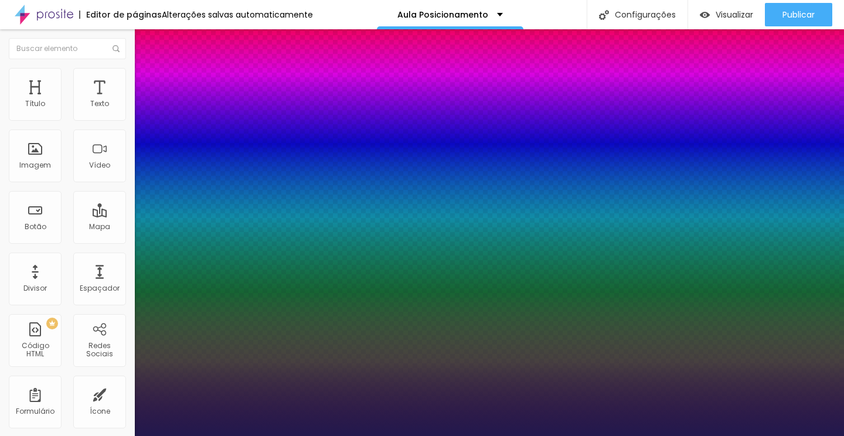
type input "23"
type input "1"
type input "24"
type input "1"
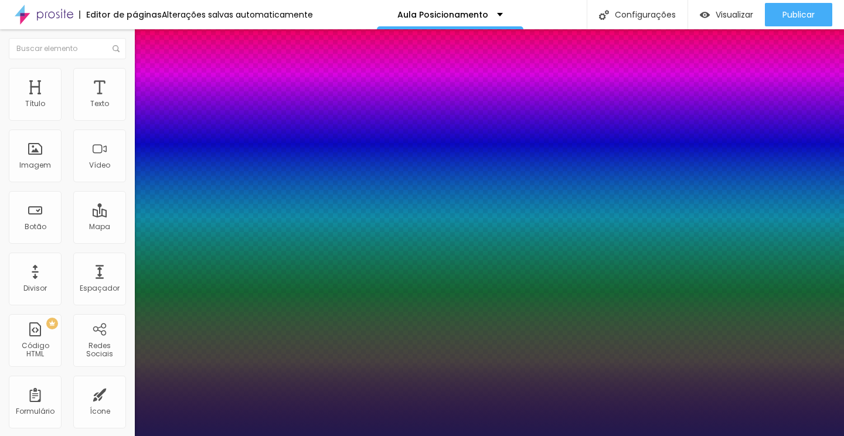
type input "25"
type input "1"
type input "26"
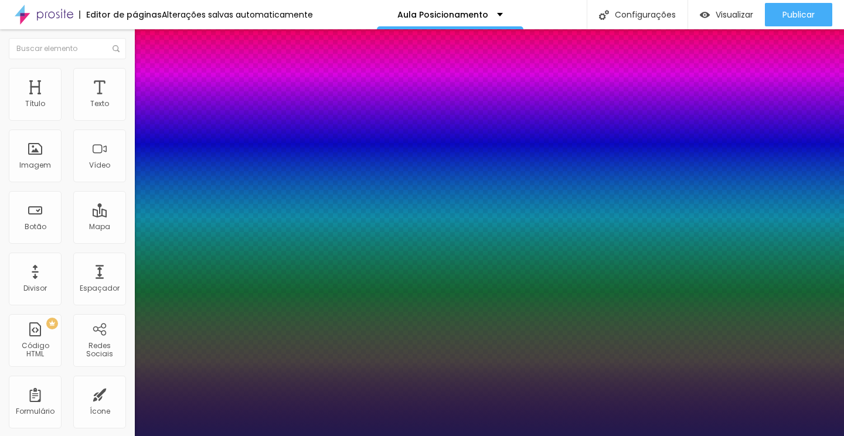
type input "1"
type input "27"
type input "1"
type input "26"
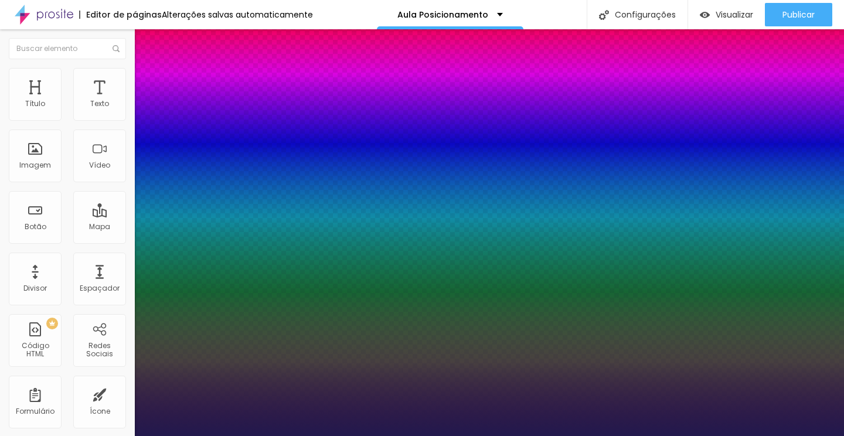
type input "26"
click at [791, 435] on div at bounding box center [422, 436] width 844 height 0
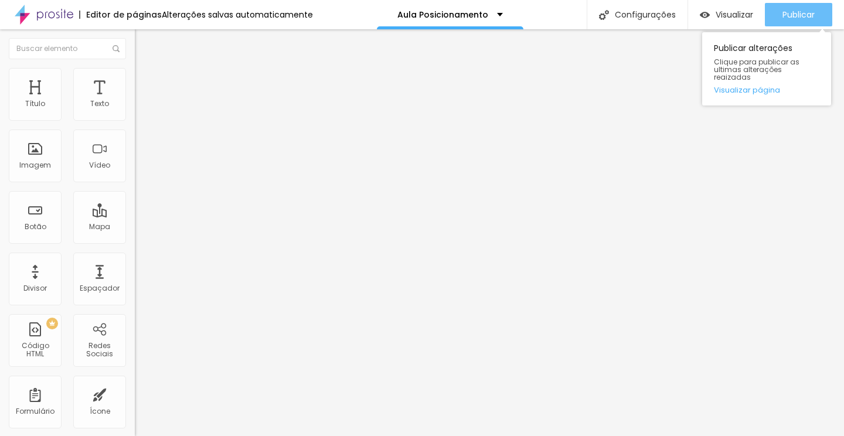
click at [792, 18] on span "Publicar" at bounding box center [798, 14] width 32 height 9
